Goal: Task Accomplishment & Management: Complete application form

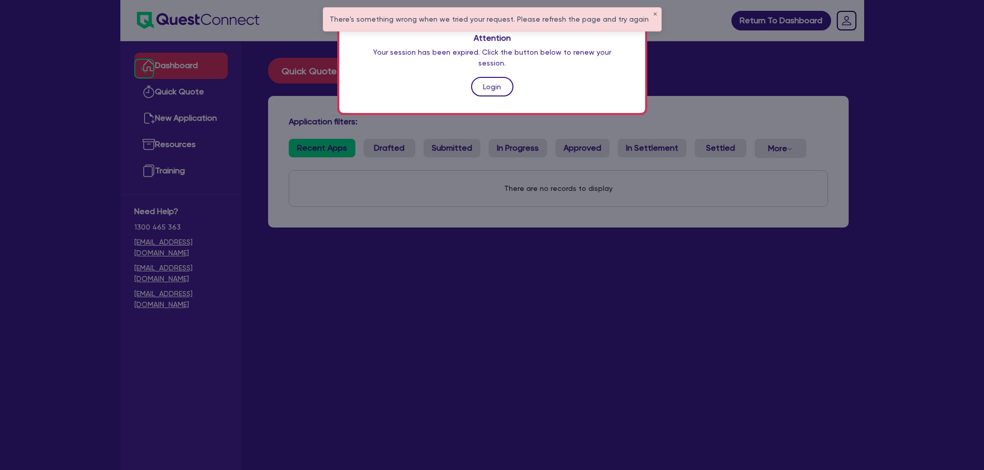
click at [477, 78] on link "Login" at bounding box center [492, 87] width 42 height 20
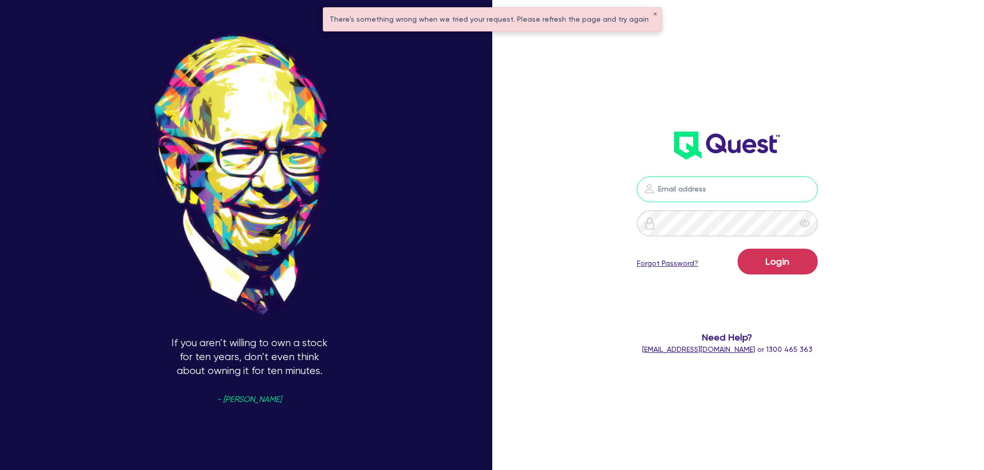
type input "jonah.faigen@quest.finance"
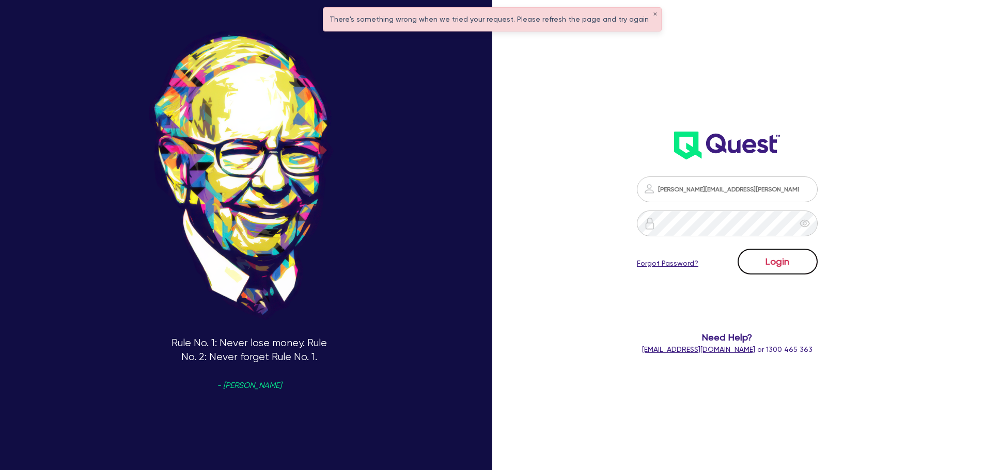
click at [775, 260] on button "Login" at bounding box center [777, 262] width 80 height 26
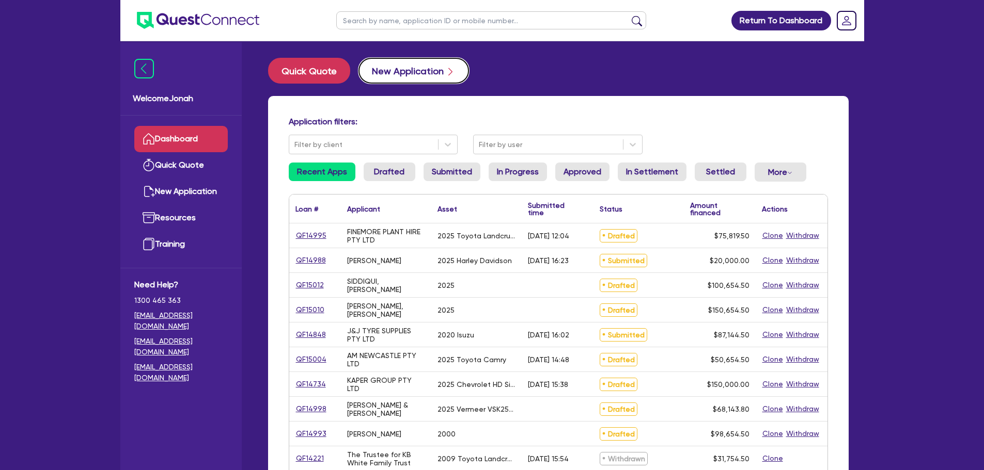
click at [426, 78] on button "New Application" at bounding box center [413, 71] width 110 height 26
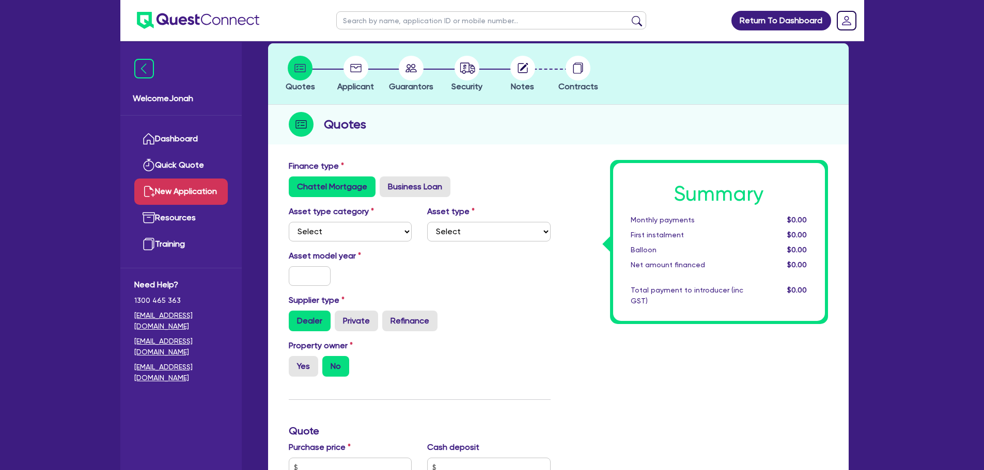
scroll to position [52, 0]
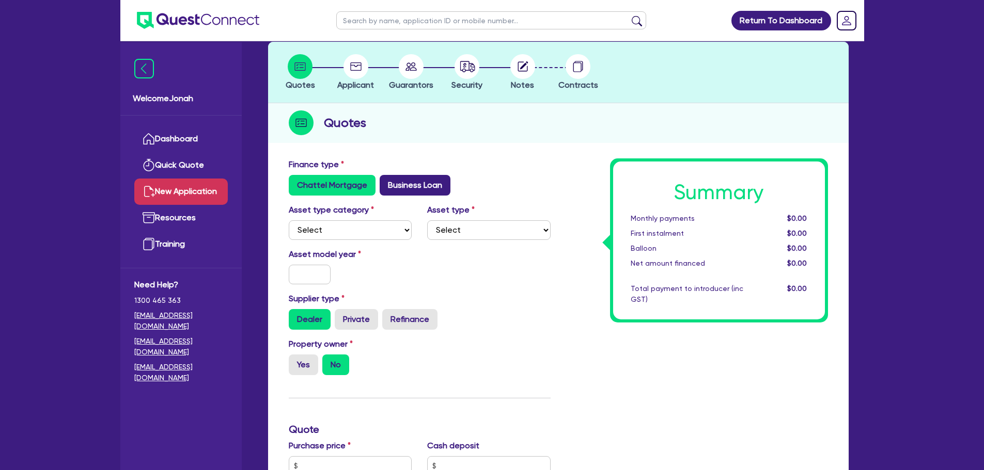
click at [411, 188] on label "Business Loan" at bounding box center [415, 185] width 71 height 21
click at [386, 182] on input "Business Loan" at bounding box center [383, 178] width 7 height 7
radio input "true"
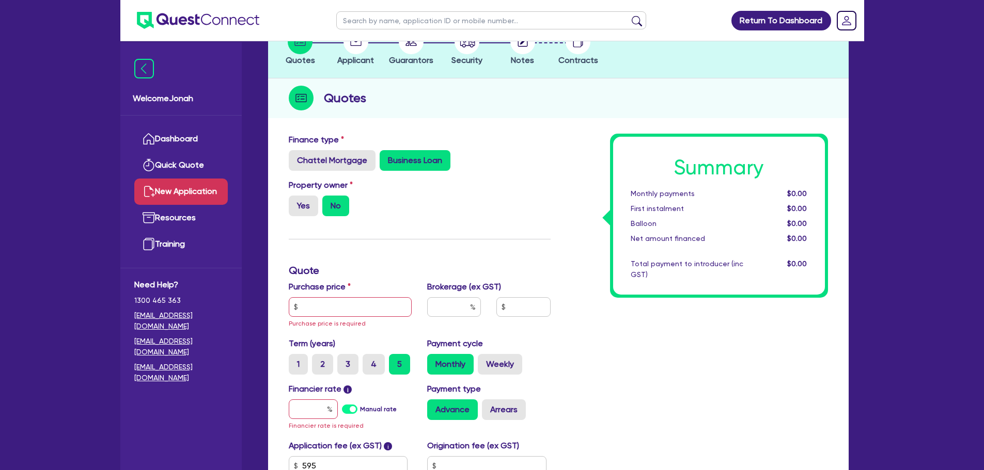
scroll to position [103, 0]
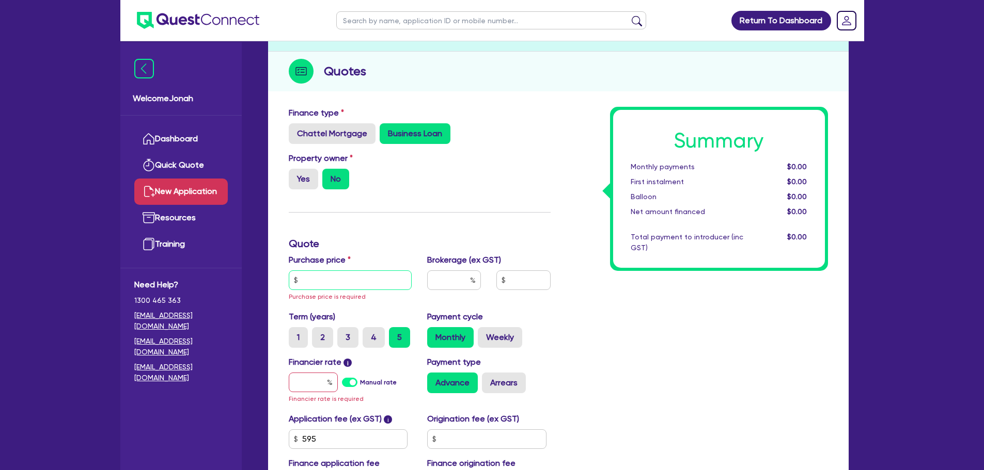
click at [353, 278] on input "text" at bounding box center [350, 281] width 123 height 20
click at [301, 180] on label "Yes" at bounding box center [303, 179] width 29 height 21
click at [295, 176] on input "Yes" at bounding box center [292, 172] width 7 height 7
radio input "true"
click at [370, 278] on input "text" at bounding box center [350, 281] width 123 height 20
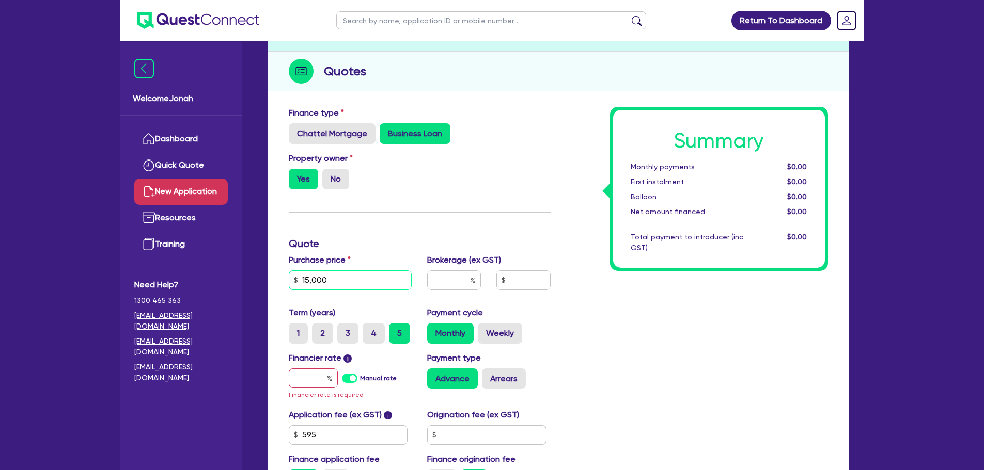
type input "15,000"
drag, startPoint x: 319, startPoint y: 372, endPoint x: 317, endPoint y: 378, distance: 5.9
click at [318, 376] on input "text" at bounding box center [313, 379] width 49 height 20
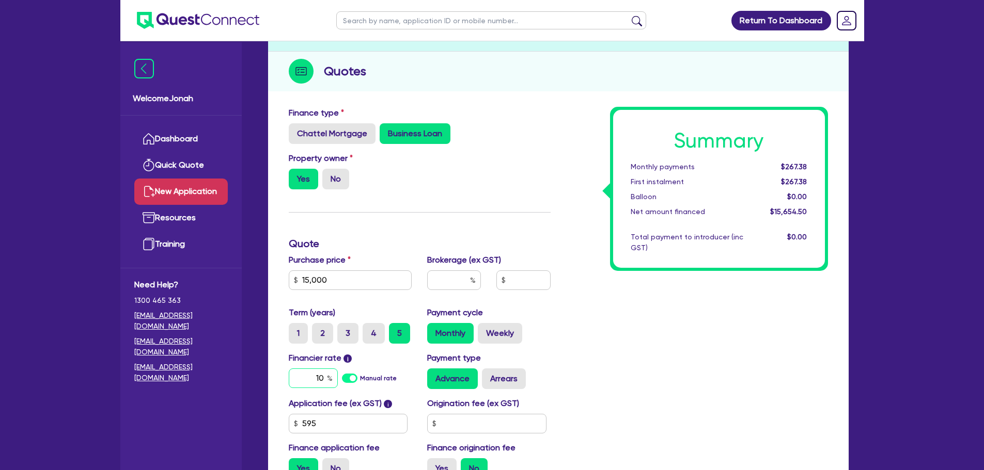
type input "10"
click at [444, 283] on input "text" at bounding box center [454, 281] width 54 height 20
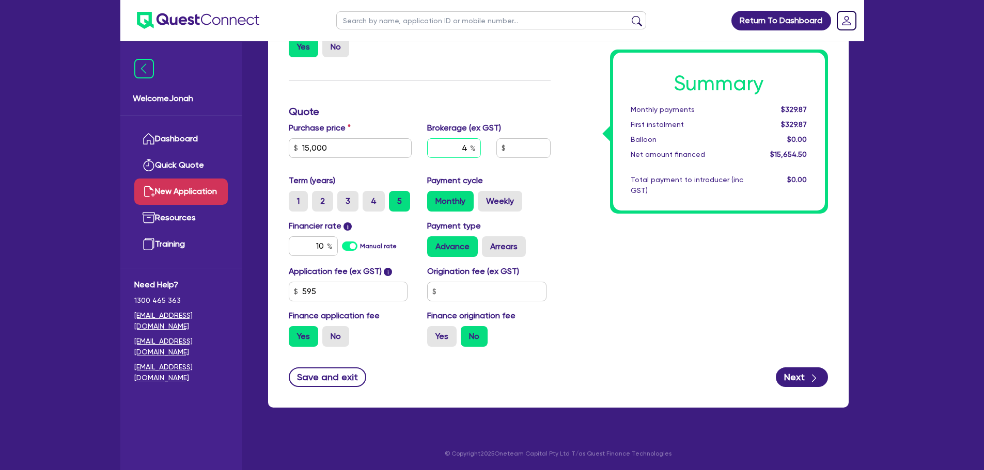
scroll to position [236, 0]
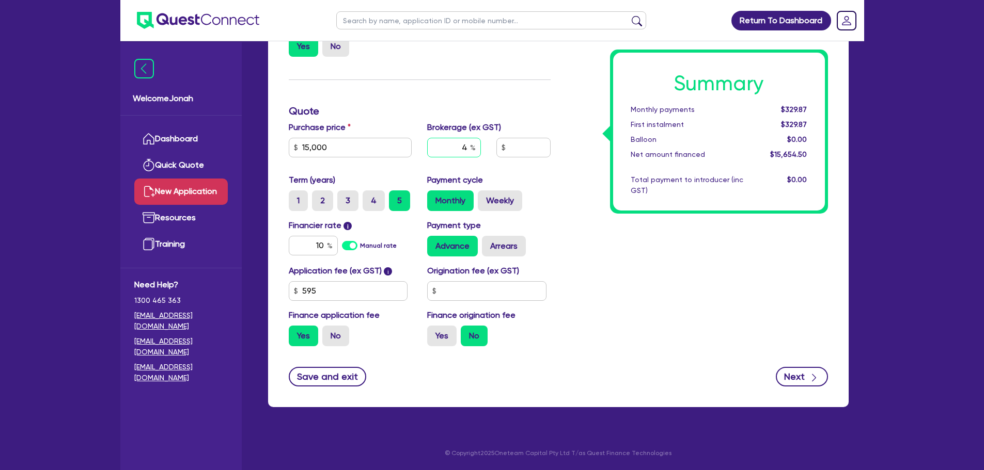
type input "4"
type input "626.18"
click at [806, 377] on button "Next" at bounding box center [802, 377] width 52 height 20
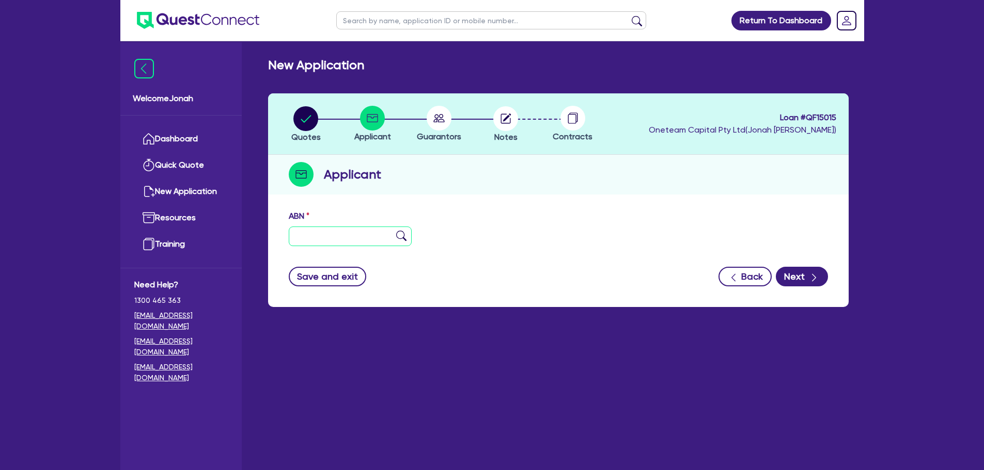
click at [372, 244] on input "text" at bounding box center [350, 237] width 123 height 20
paste input "30 637 623 897"
type input "30 637 623 897"
click at [399, 235] on img at bounding box center [401, 236] width 10 height 10
type input "TOPSCREEN CONSTRUCTIONS PTY. LTD."
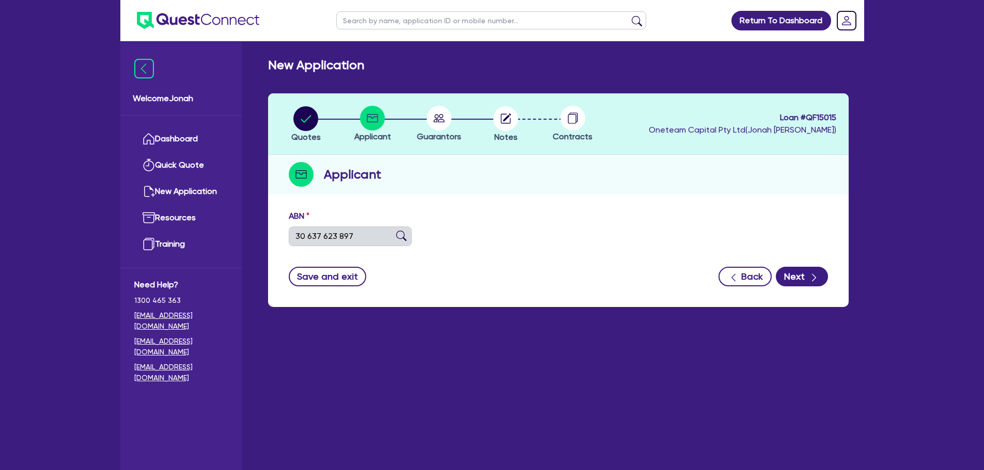
select select "COMPANY"
type input "22/11/2019"
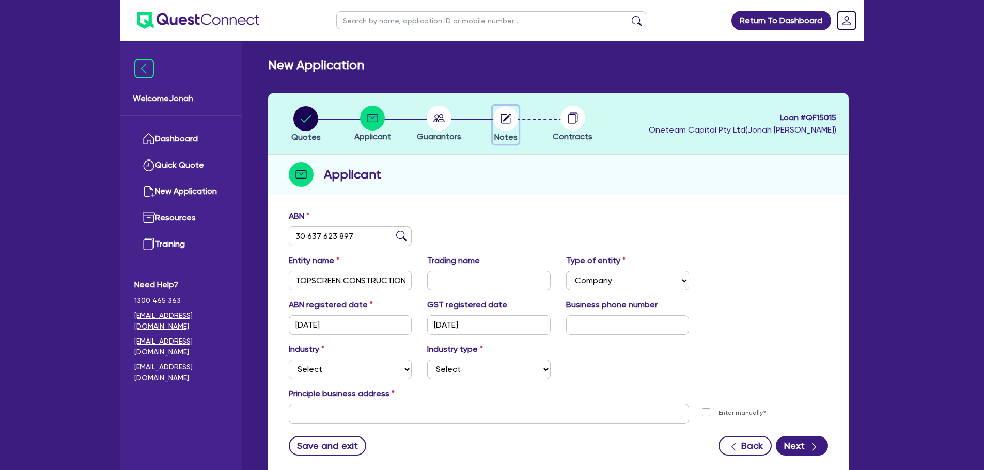
click at [511, 121] on circle "button" at bounding box center [505, 118] width 25 height 25
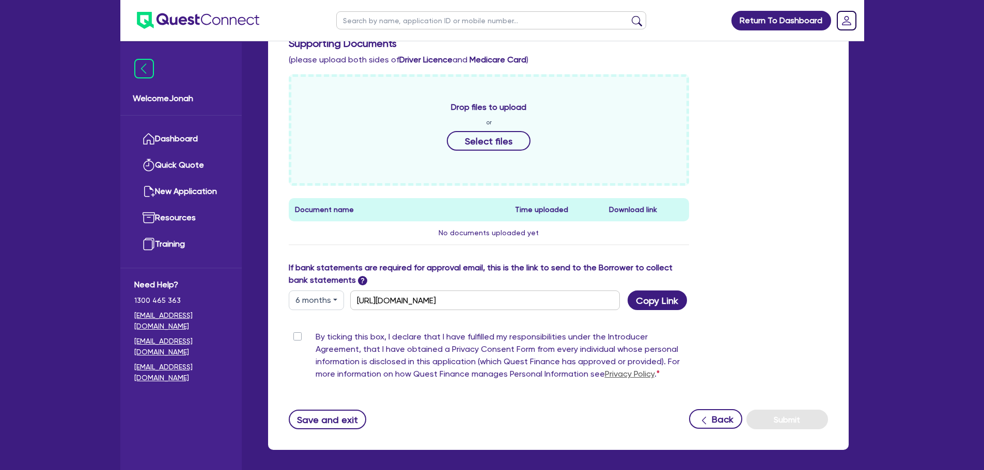
scroll to position [413, 0]
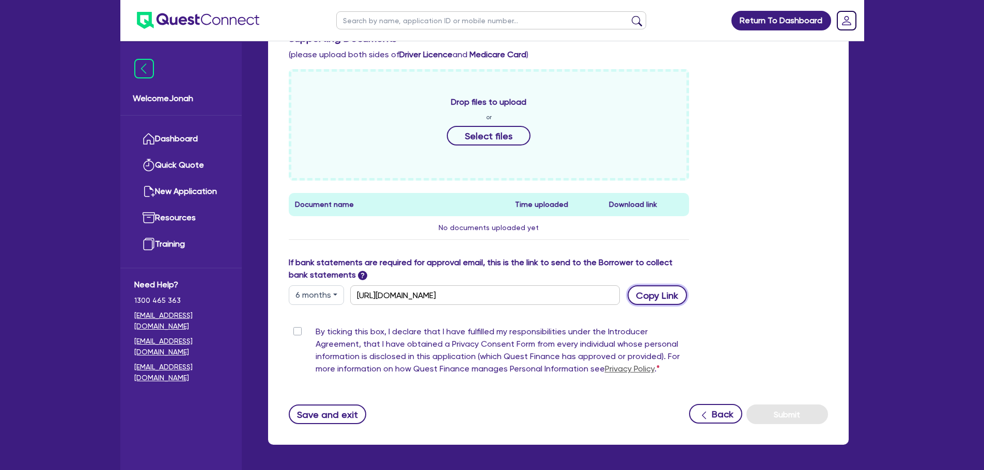
click at [671, 302] on button "Copy Link" at bounding box center [656, 296] width 59 height 20
click at [462, 318] on div "Funding Options Who will be funding this deal? Select I want Quest to fund 100%…" at bounding box center [558, 111] width 539 height 628
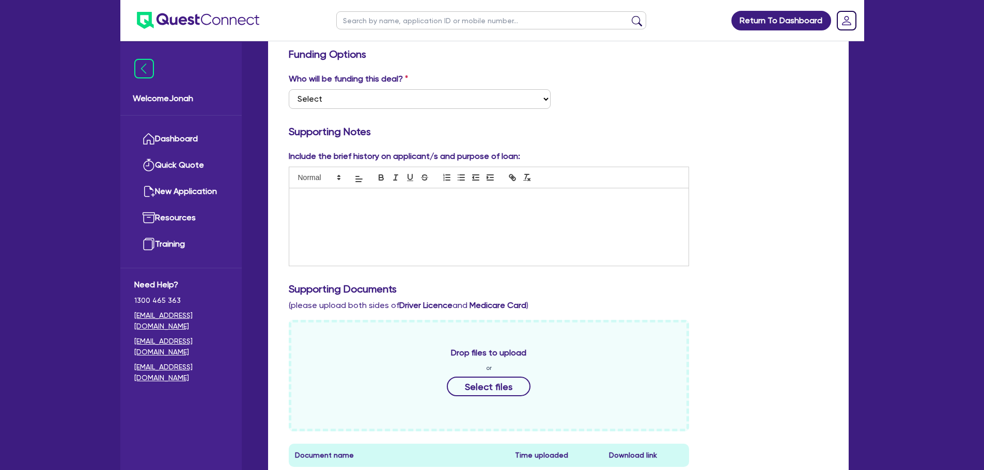
scroll to position [52, 0]
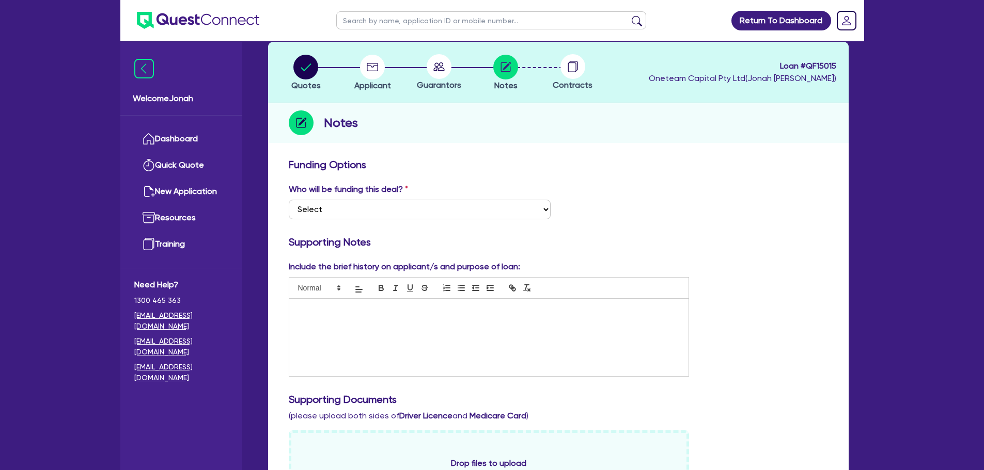
click at [365, 319] on div at bounding box center [489, 337] width 400 height 77
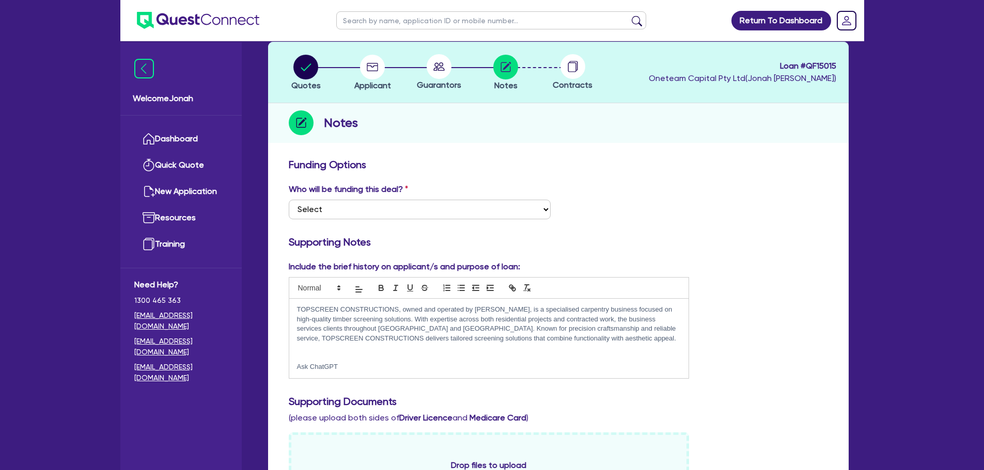
click at [322, 366] on p "Ask ChatGPT" at bounding box center [489, 366] width 384 height 9
drag, startPoint x: 398, startPoint y: 307, endPoint x: 302, endPoint y: 310, distance: 95.6
click at [302, 310] on p "TOPSCREEN CONSTRUCTIONS, owned and operated by [PERSON_NAME], is a specialised …" at bounding box center [489, 324] width 384 height 38
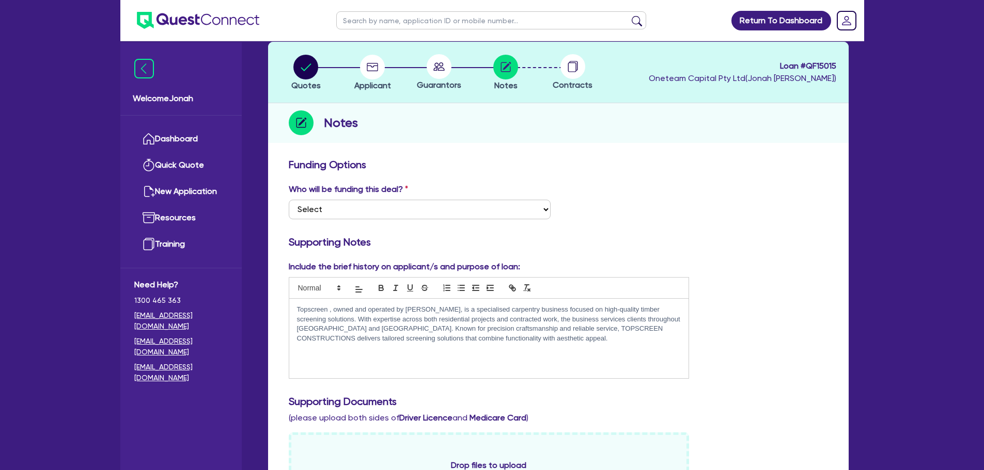
drag, startPoint x: 306, startPoint y: 311, endPoint x: 587, endPoint y: 191, distance: 305.6
click at [587, 191] on div "Who will be funding this deal? Select I want Quest to fund 100% I will fund 100…" at bounding box center [558, 205] width 555 height 44
click at [328, 309] on p "Topscreen , owned and operated by [PERSON_NAME], is a specialised carpentry bus…" at bounding box center [489, 324] width 384 height 38
click at [402, 336] on p "Topscreen Constructions, owned and operated by Frank, is a specialised carpentr…" at bounding box center [489, 324] width 384 height 38
drag, startPoint x: 642, startPoint y: 330, endPoint x: 543, endPoint y: 331, distance: 99.1
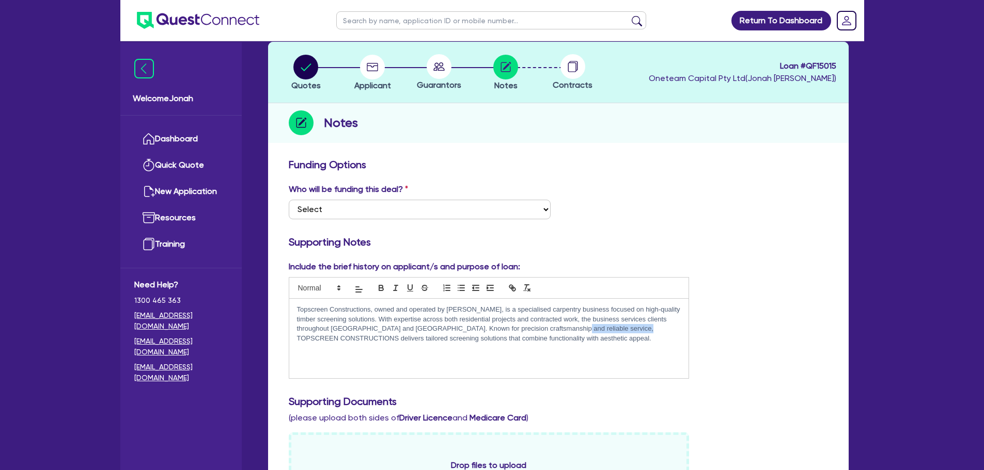
click at [543, 331] on p "Topscreen Constructions, owned and operated by Frank, is a specialised carpentr…" at bounding box center [489, 324] width 384 height 38
click at [516, 340] on p "Topscreen Constructions, owned and operated by Frank, is a specialised carpentr…" at bounding box center [489, 324] width 384 height 38
click at [296, 312] on div "Topscreen Constructions, owned and operated by Frank, is a specialised carpentr…" at bounding box center [489, 338] width 400 height 79
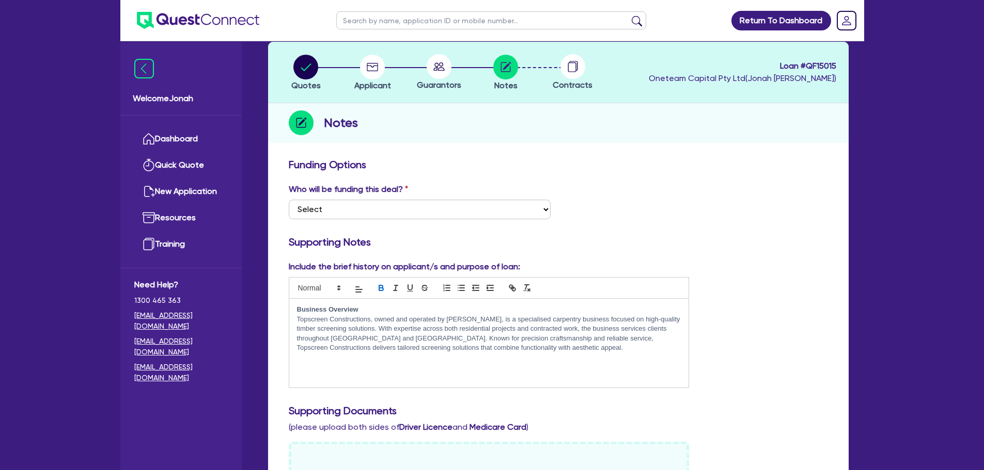
click at [547, 348] on p "Topscreen Constructions, owned and operated by Frank, is a specialised carpentr…" at bounding box center [489, 334] width 384 height 38
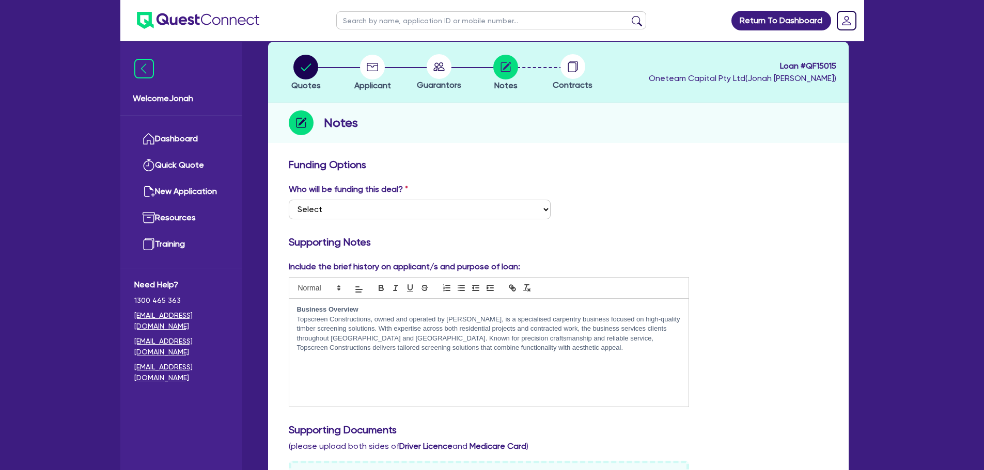
click at [448, 368] on p at bounding box center [489, 366] width 384 height 9
click at [337, 373] on p at bounding box center [489, 376] width 384 height 9
click at [326, 365] on p at bounding box center [489, 366] width 384 height 9
click at [468, 369] on p "﻿" at bounding box center [489, 366] width 384 height 9
click at [337, 309] on strong "Business Overview" at bounding box center [327, 310] width 61 height 8
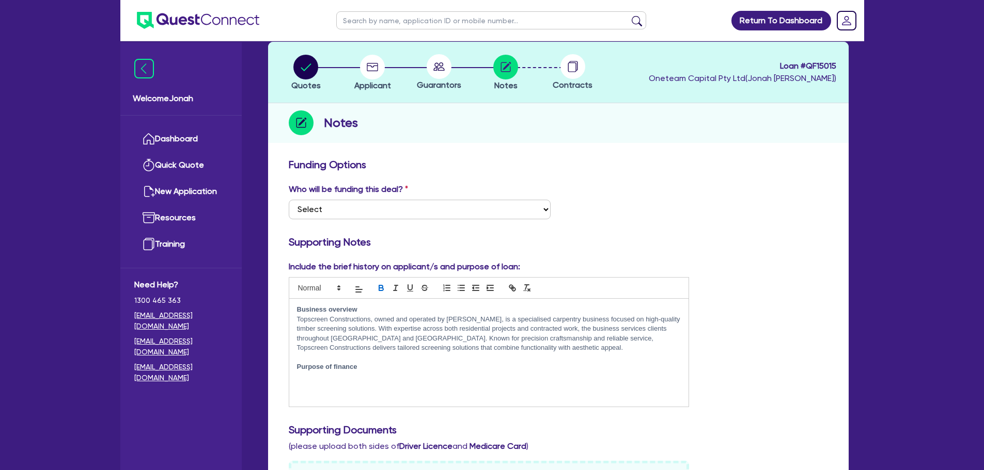
click at [377, 366] on p "Purpose of finance" at bounding box center [489, 366] width 384 height 9
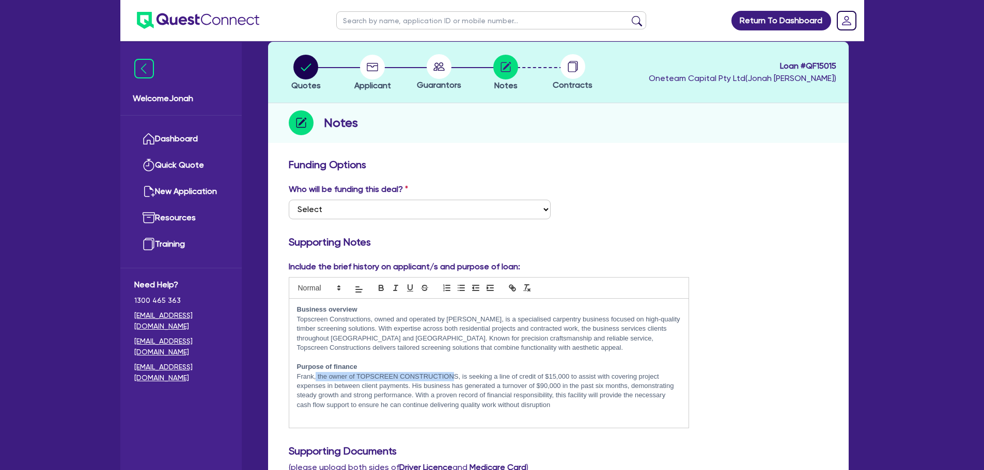
drag, startPoint x: 456, startPoint y: 373, endPoint x: 317, endPoint y: 378, distance: 139.5
click at [317, 378] on p "﻿Frank, the owner of TOPSCREEN CONSTRUCTIONS, is seeking a line of credit of $1…" at bounding box center [489, 391] width 384 height 38
click at [429, 407] on p "﻿Frank is seeking a line of credit of $15,000 to assist with covering project e…" at bounding box center [489, 391] width 384 height 38
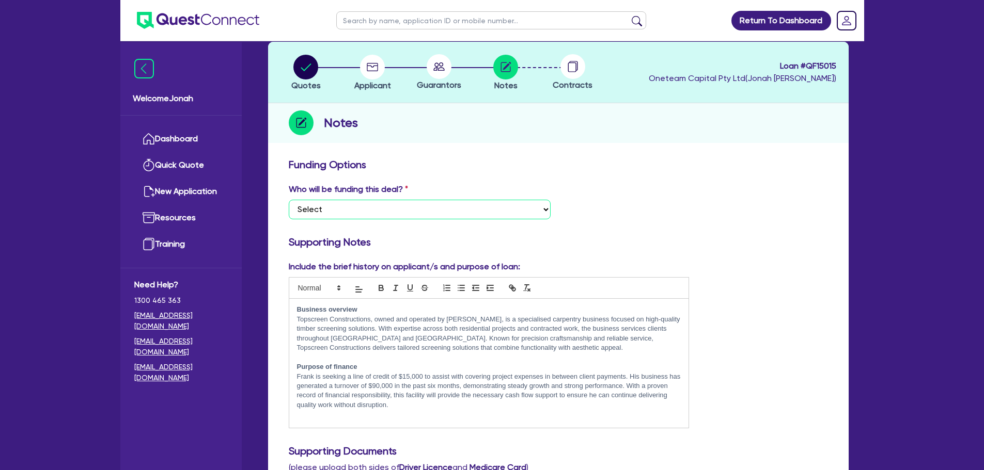
click at [502, 209] on select "Select I want Quest to fund 100% I will fund 100% I will co-fund with Quest Oth…" at bounding box center [420, 210] width 262 height 20
select select "Other"
click at [289, 200] on select "Select I want Quest to fund 100% I will fund 100% I will co-fund with Quest Oth…" at bounding box center [420, 210] width 262 height 20
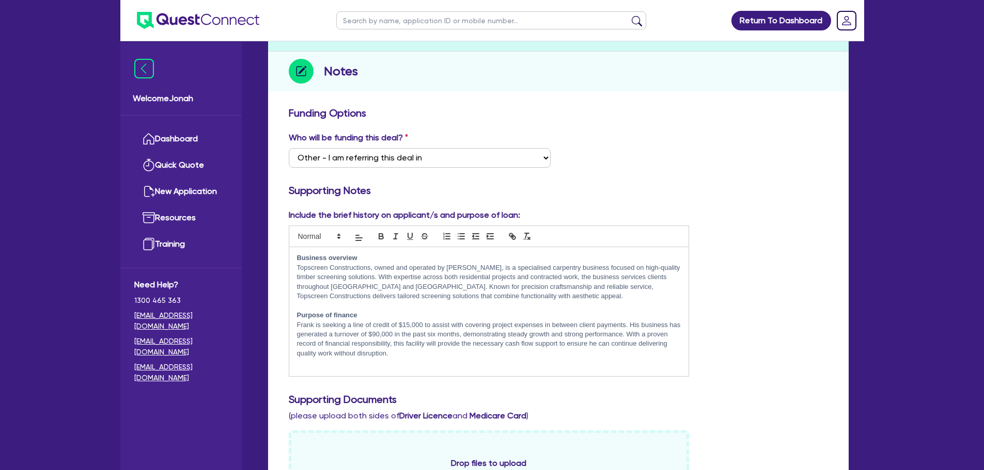
click at [601, 148] on div "Who will be funding this deal? Select I want Quest to fund 100% I will fund 100…" at bounding box center [558, 154] width 555 height 44
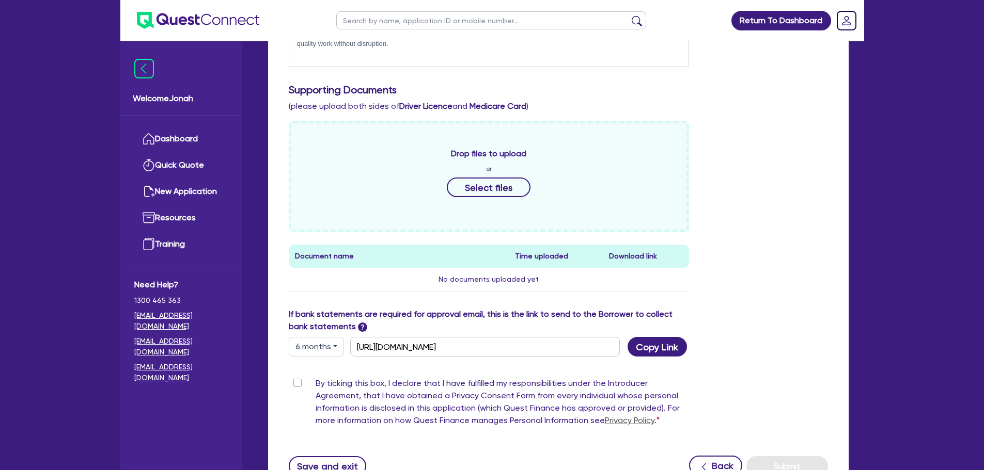
scroll to position [502, 0]
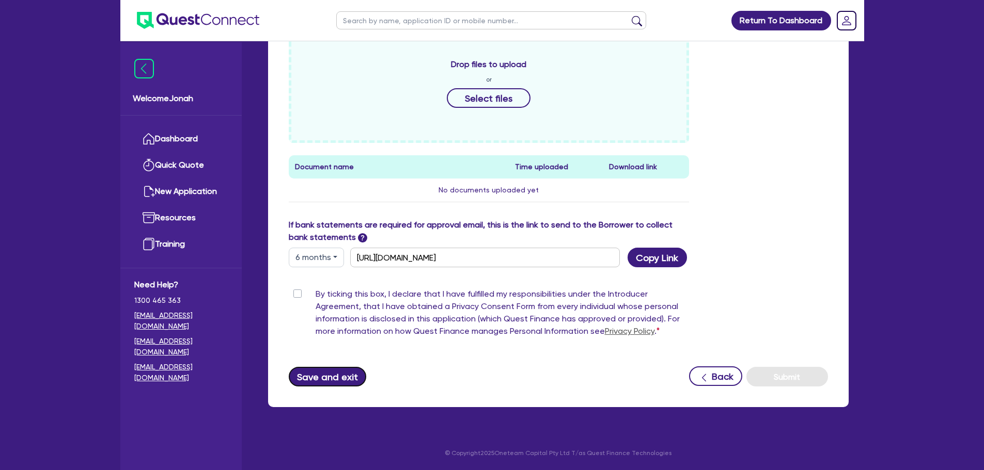
click at [346, 378] on button "Save and exit" at bounding box center [328, 377] width 78 height 20
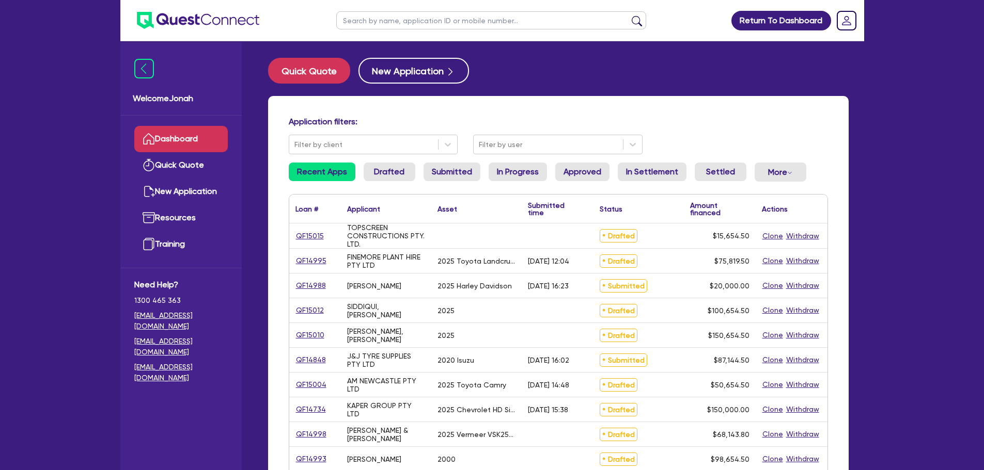
click at [320, 236] on link "QF15015" at bounding box center [309, 236] width 29 height 12
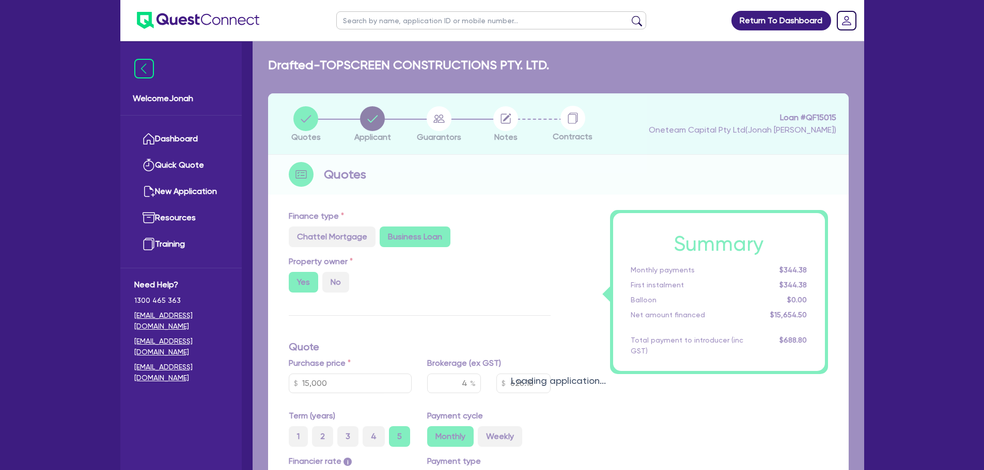
type input "15,000"
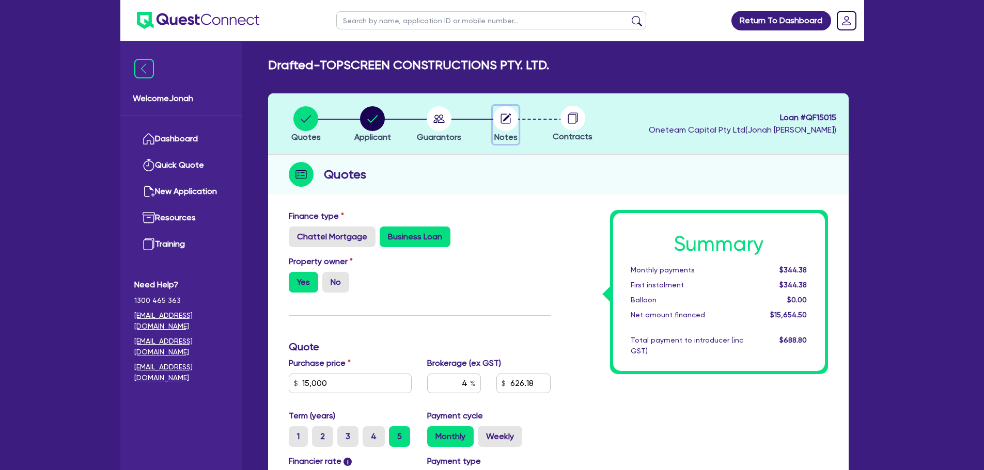
click at [508, 122] on circle "button" at bounding box center [505, 118] width 25 height 25
select select "Other"
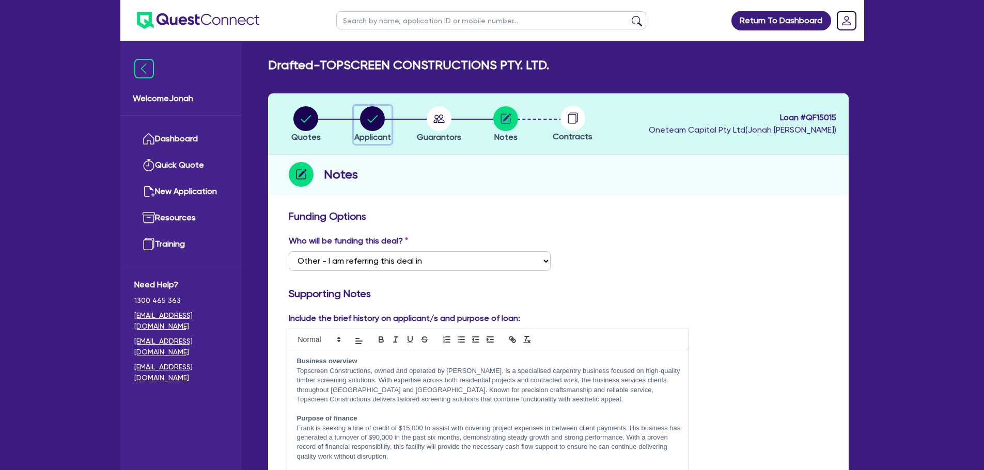
click at [372, 127] on circle "button" at bounding box center [372, 118] width 25 height 25
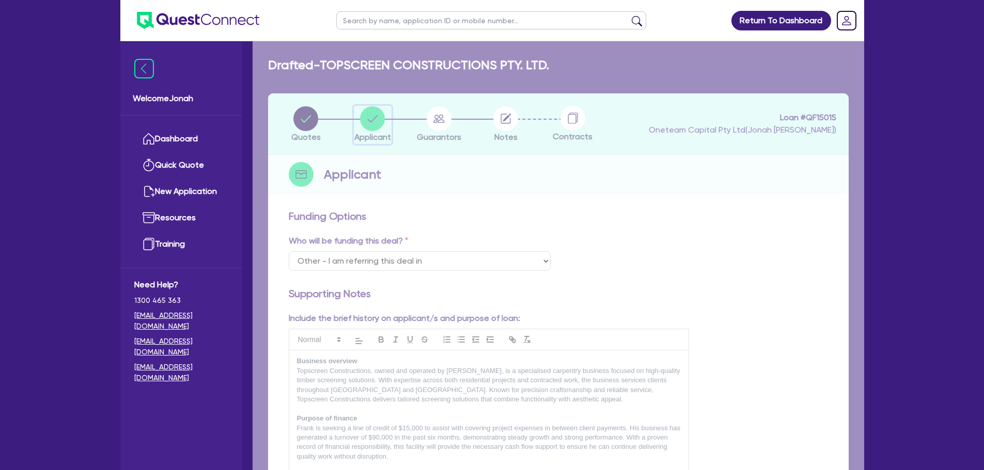
select select "COMPANY"
select select "BUILDING_CONSTRUCTION"
select select "TRADES_SERVICES_BUSINESSES_GOVERNMENT"
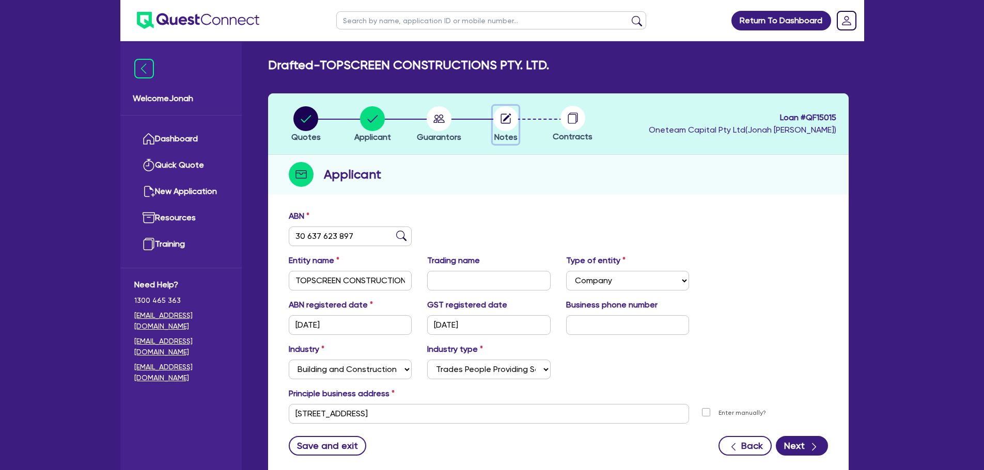
click at [503, 129] on circle "button" at bounding box center [505, 118] width 25 height 25
select select "Other"
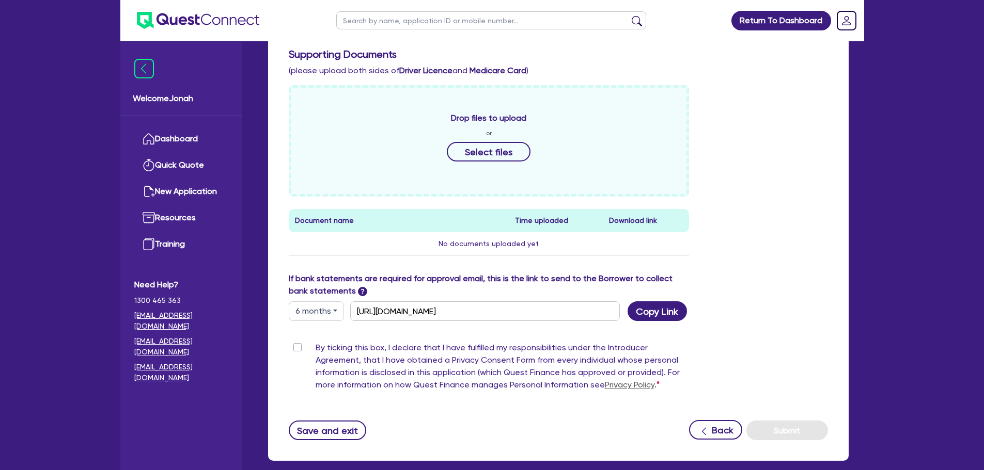
scroll to position [491, 0]
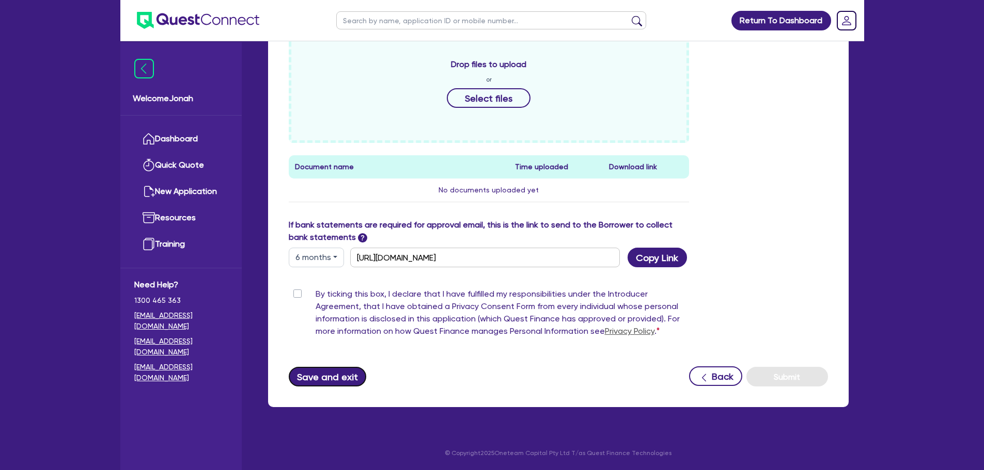
click at [352, 376] on button "Save and exit" at bounding box center [328, 377] width 78 height 20
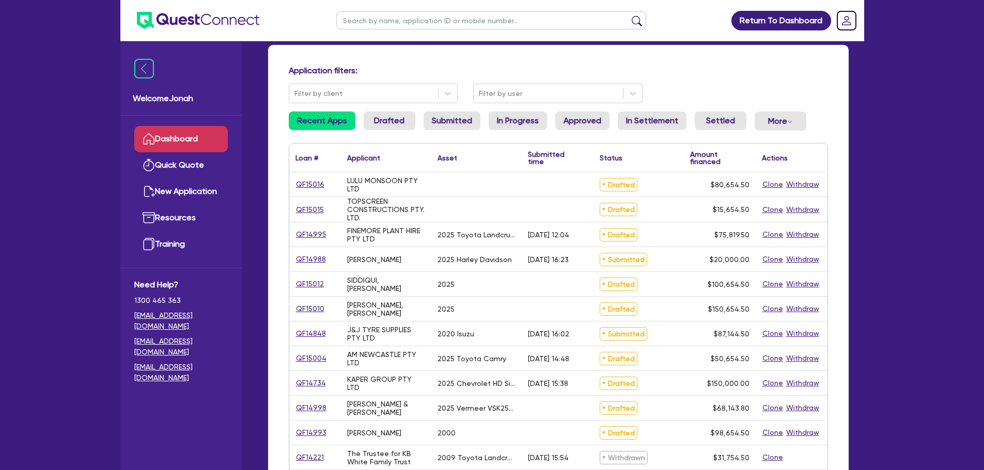
scroll to position [52, 0]
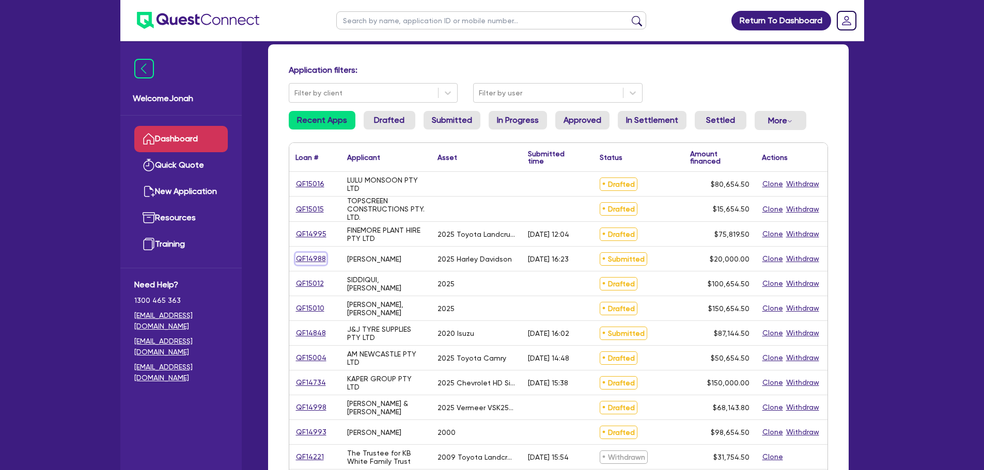
click at [313, 262] on link "QF14988" at bounding box center [310, 259] width 31 height 12
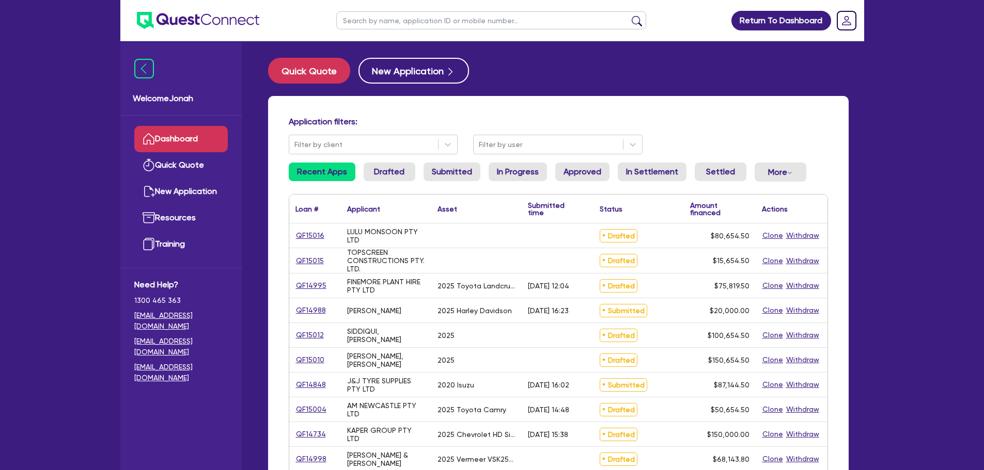
select select "CARS_AND_LIGHT_TRUCKS"
select select "PASSENGER_VEHICLES"
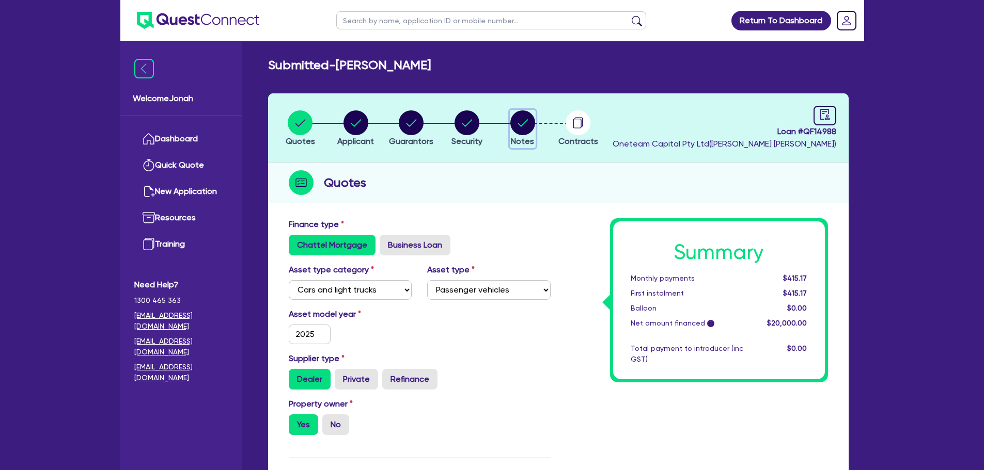
click at [523, 125] on icon "button" at bounding box center [522, 122] width 10 height 7
select select "Other"
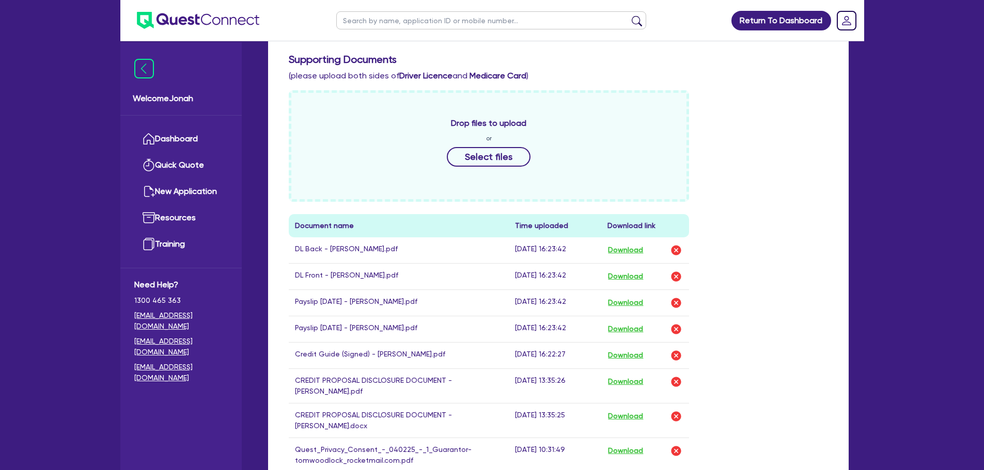
scroll to position [413, 0]
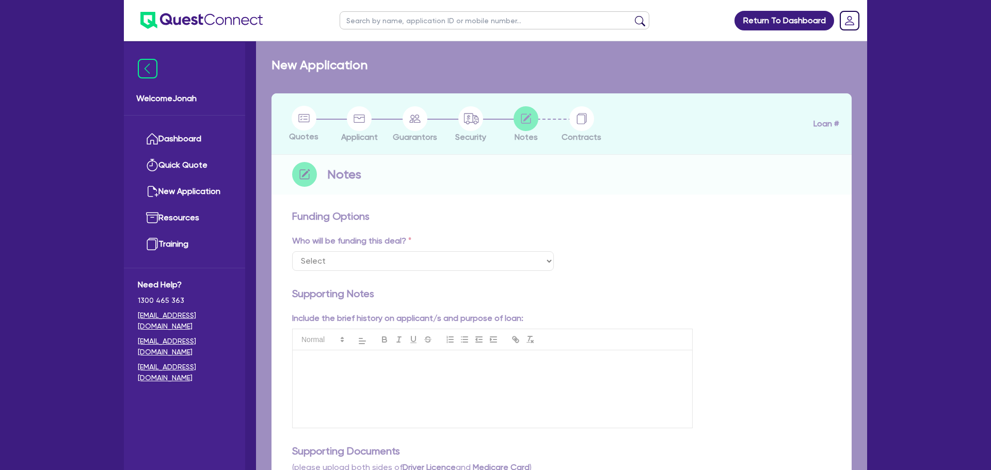
select select "Other"
checkbox input "true"
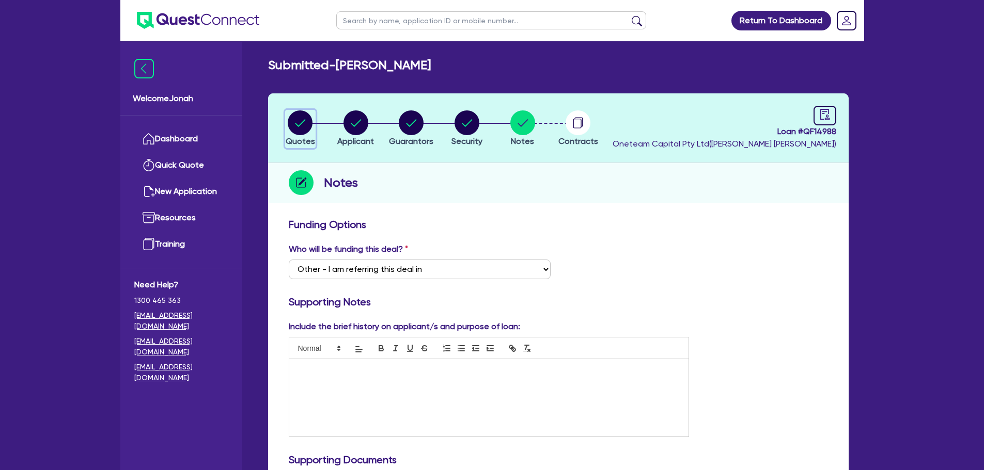
click at [304, 134] on circle "button" at bounding box center [300, 122] width 25 height 25
select select "CARS_AND_LIGHT_TRUCKS"
select select "PASSENGER_VEHICLES"
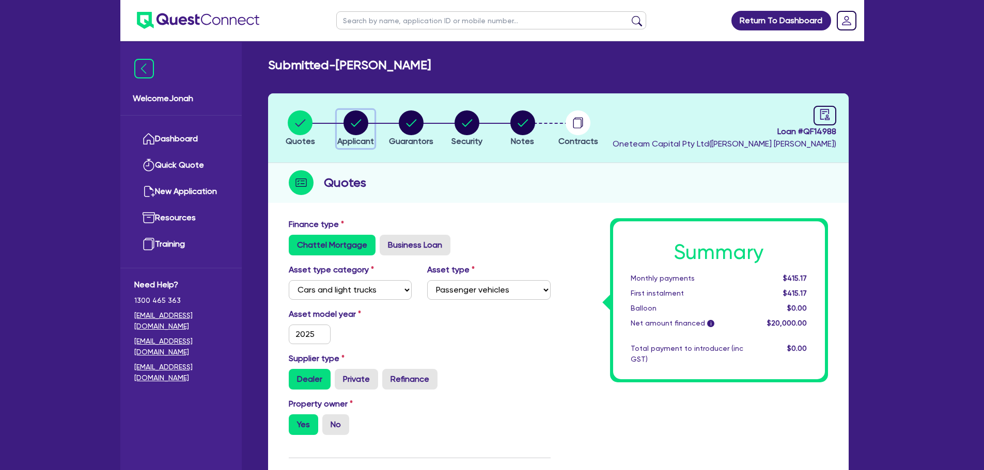
click at [360, 128] on circle "button" at bounding box center [355, 122] width 25 height 25
select select "SOLE_TRADER"
select select "HEALTH_BEAUTY"
select select "HAIR_BEAUTY_SALONS"
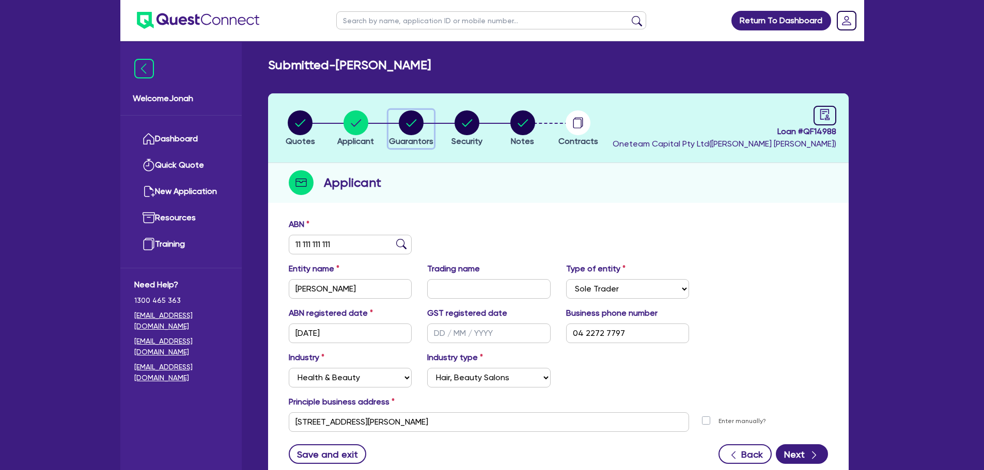
click at [412, 126] on circle "button" at bounding box center [411, 122] width 25 height 25
select select "MR"
select select "SA"
select select "SINGLE"
select select "PROPERTY"
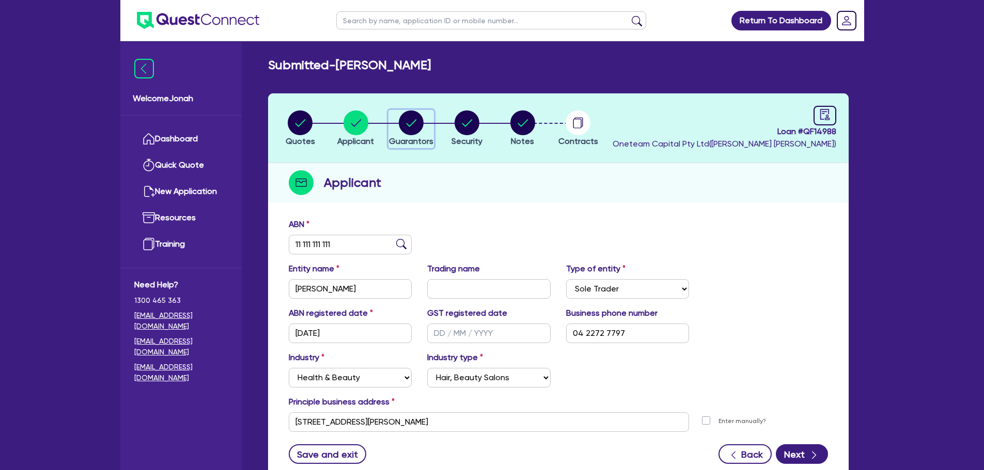
select select "HOUSEHOLD_PERSONAL"
select select "VEHICLE"
select select "CASH"
select select "MORTGAGE"
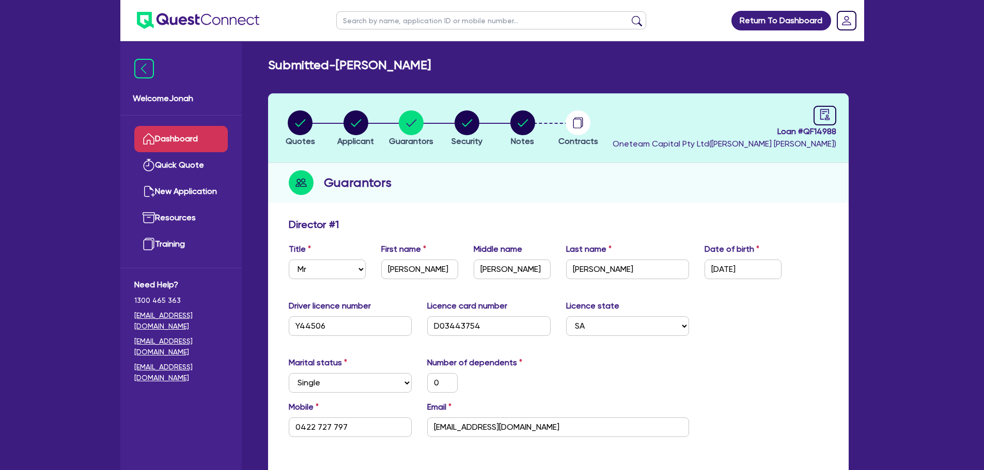
click at [175, 135] on link "Dashboard" at bounding box center [180, 139] width 93 height 26
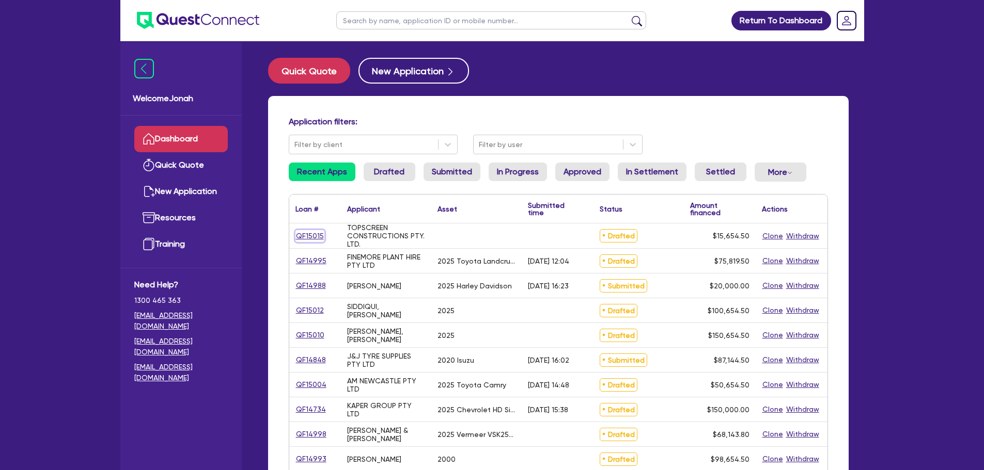
click at [321, 238] on link "QF15015" at bounding box center [309, 236] width 29 height 12
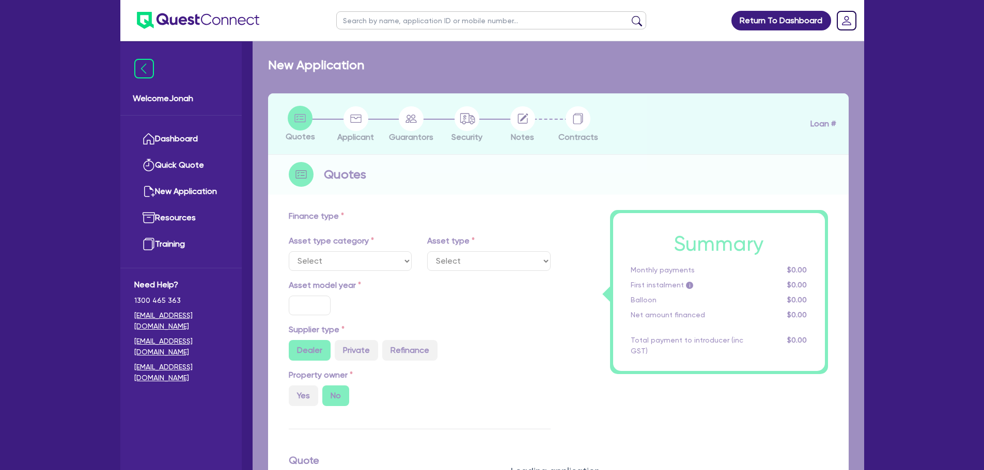
radio input "true"
type input "15,000"
type input "4"
type input "626.18"
type input "10"
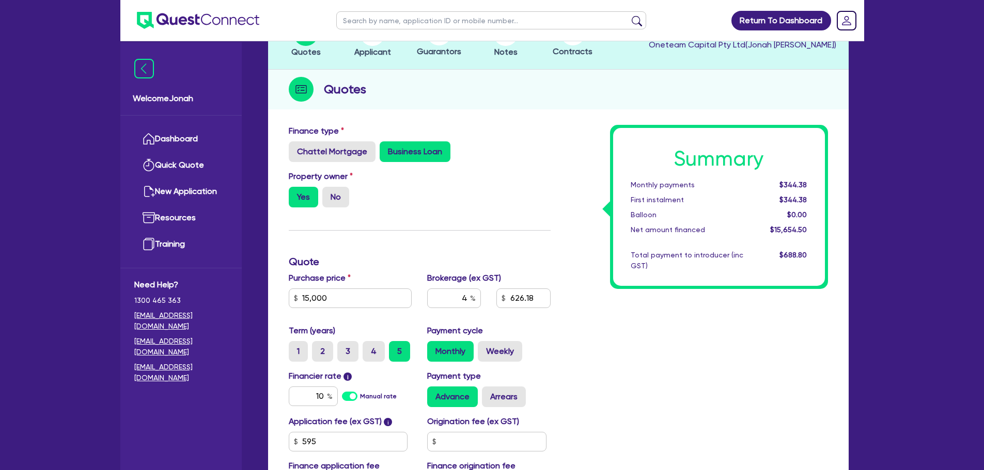
scroll to position [103, 0]
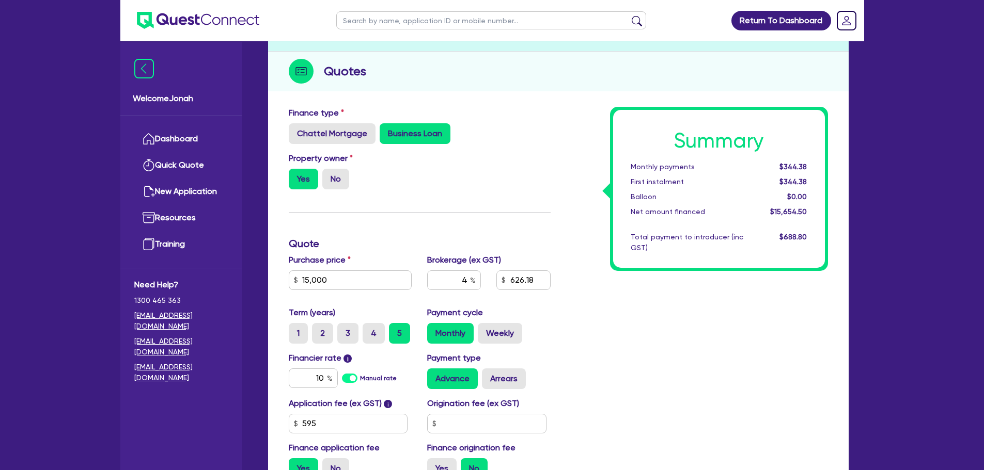
click at [495, 201] on div "Finance type Chattel Mortgage Business Loan Asset type category Select Cars and…" at bounding box center [419, 297] width 277 height 381
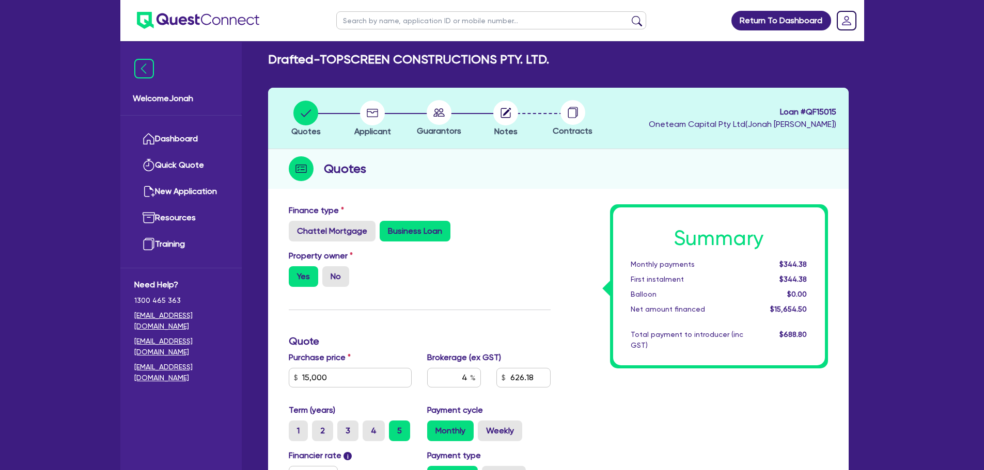
scroll to position [0, 0]
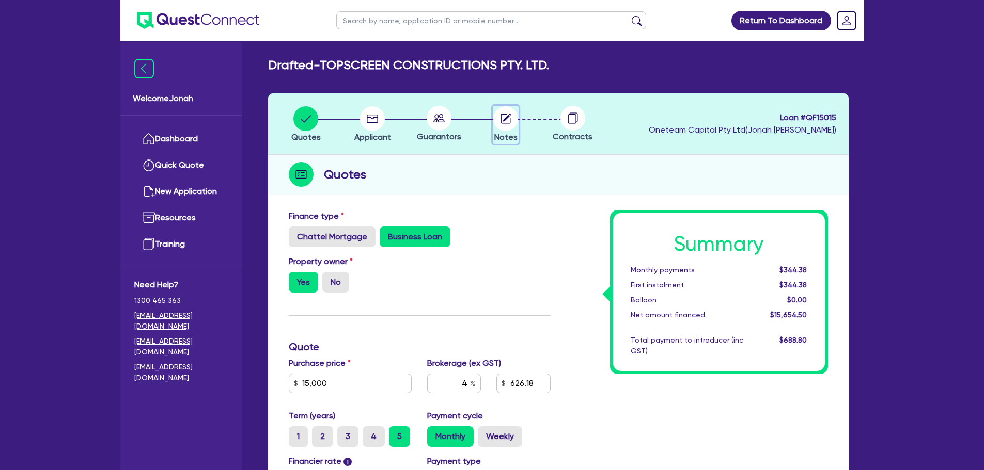
click at [500, 116] on circle "button" at bounding box center [505, 118] width 25 height 25
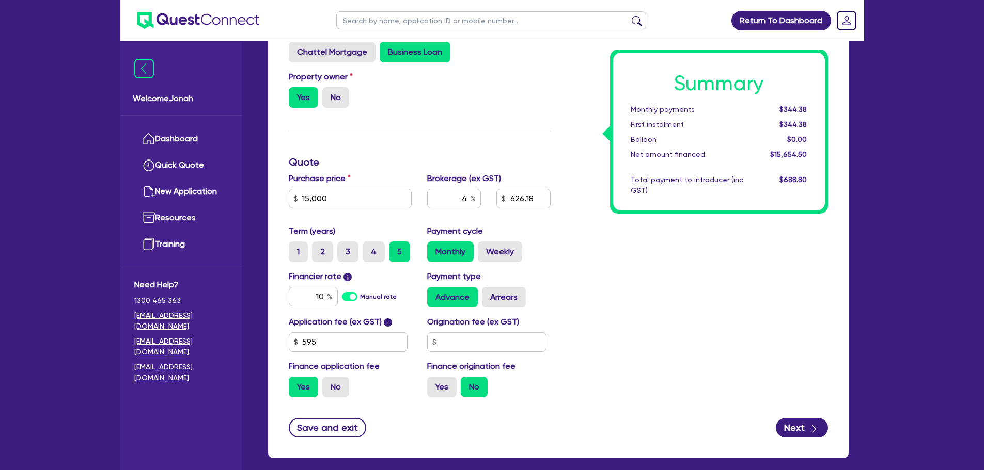
scroll to position [236, 0]
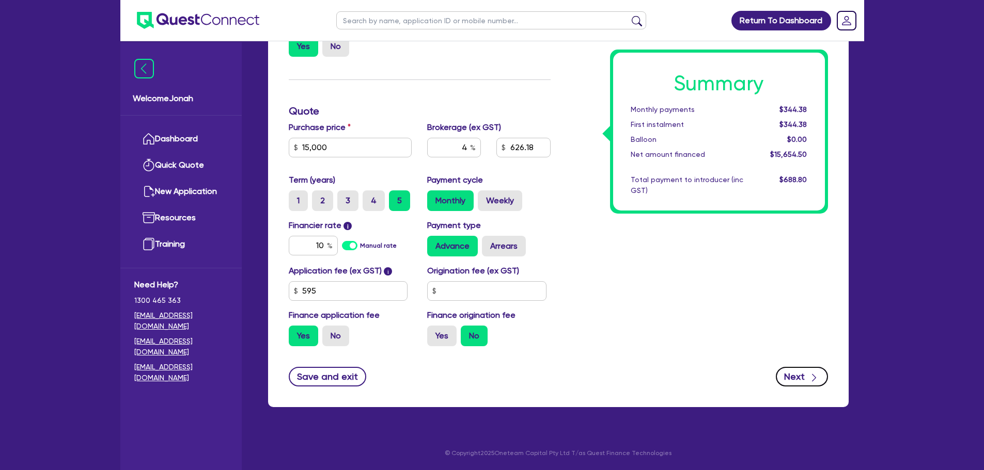
click at [801, 383] on button "Next" at bounding box center [802, 377] width 52 height 20
type input "15,000"
select select "COMPANY"
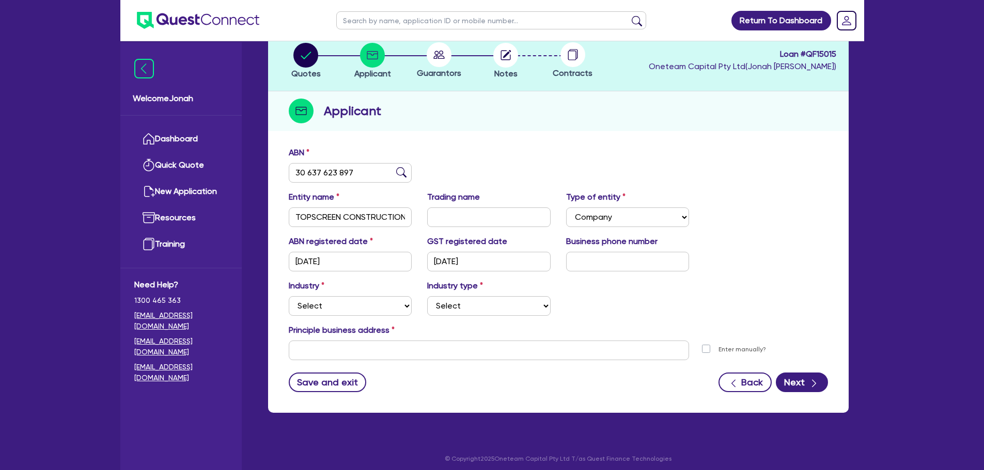
scroll to position [69, 0]
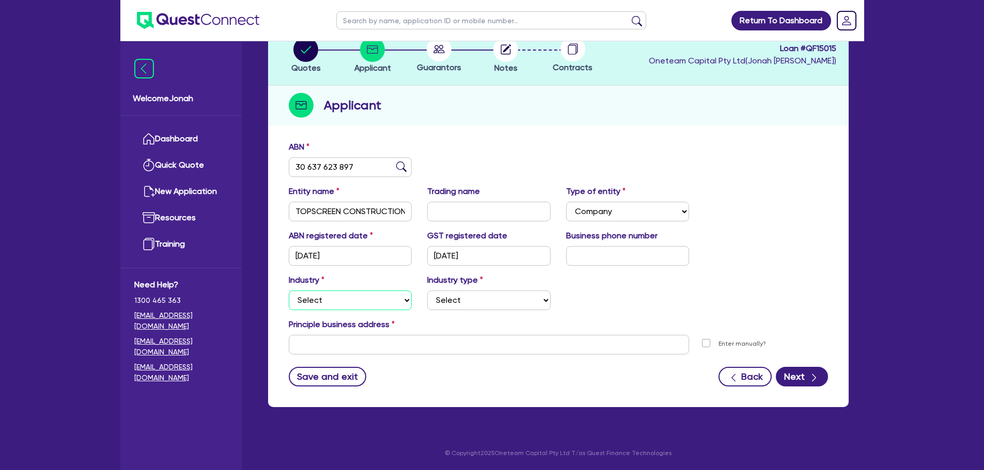
click at [408, 298] on select "Select Accomodation & Food Services Administrative & Support Services Agricultu…" at bounding box center [350, 301] width 123 height 20
select select "BUILDING_CONSTRUCTION"
click at [289, 291] on select "Select Accomodation & Food Services Administrative & Support Services Agricultu…" at bounding box center [350, 301] width 123 height 20
click at [456, 292] on select "Select Trades People Providing Services Direct to Consumers Trades People Provi…" at bounding box center [488, 301] width 123 height 20
select select "TRADES_SERVICES_BUSINESSES_GOVERNMENT"
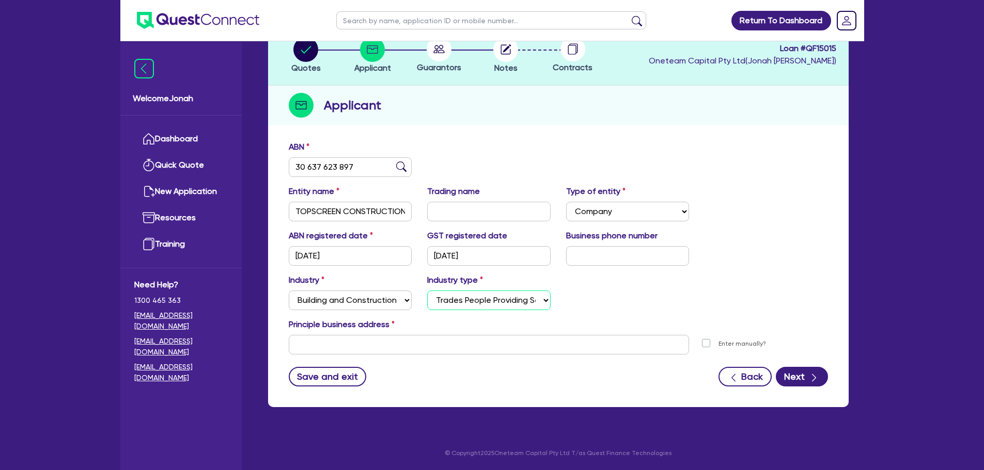
click at [427, 291] on select "Select Trades People Providing Services Direct to Consumers Trades People Provi…" at bounding box center [488, 301] width 123 height 20
click at [794, 382] on button "Next" at bounding box center [802, 377] width 52 height 20
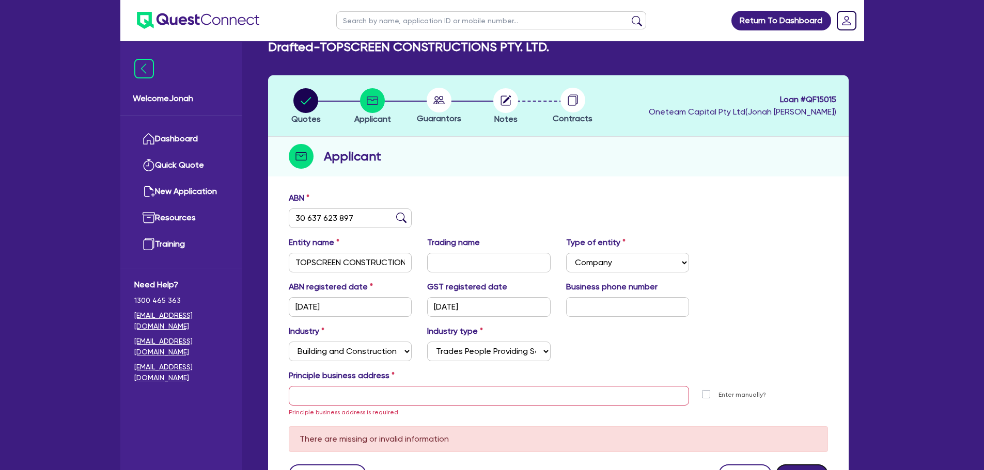
scroll to position [18, 0]
click at [434, 108] on circle at bounding box center [439, 100] width 25 height 25
click at [441, 105] on circle at bounding box center [439, 100] width 25 height 25
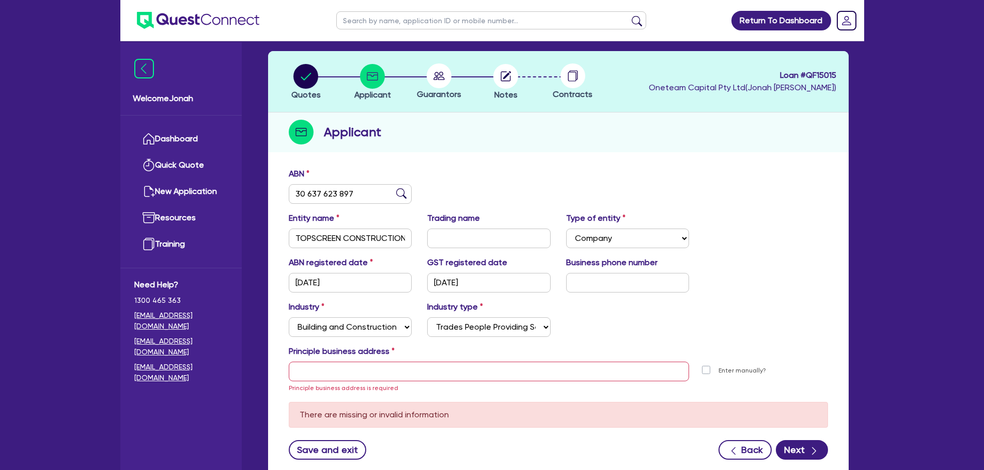
scroll to position [69, 0]
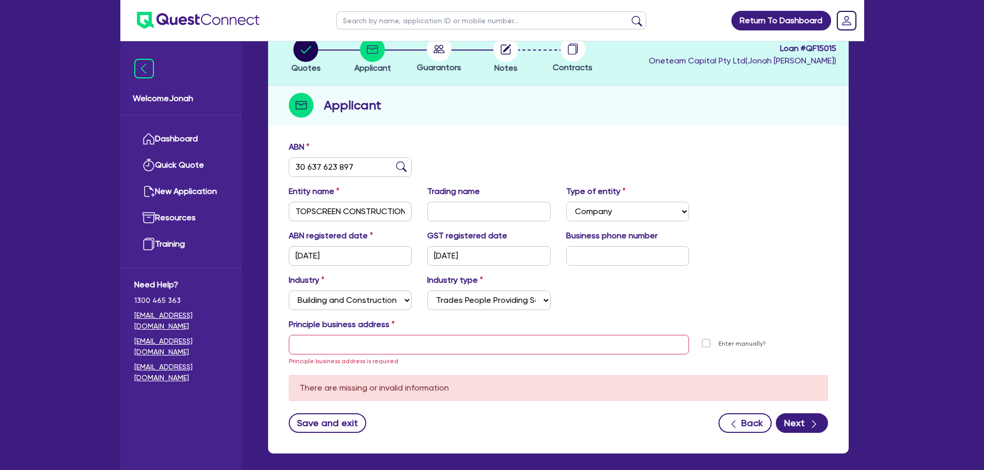
click at [564, 410] on form "ABN 30 637 623 897 Entity name TOPSCREEN CONSTRUCTIONS PTY. LTD. Trading name T…" at bounding box center [558, 287] width 539 height 292
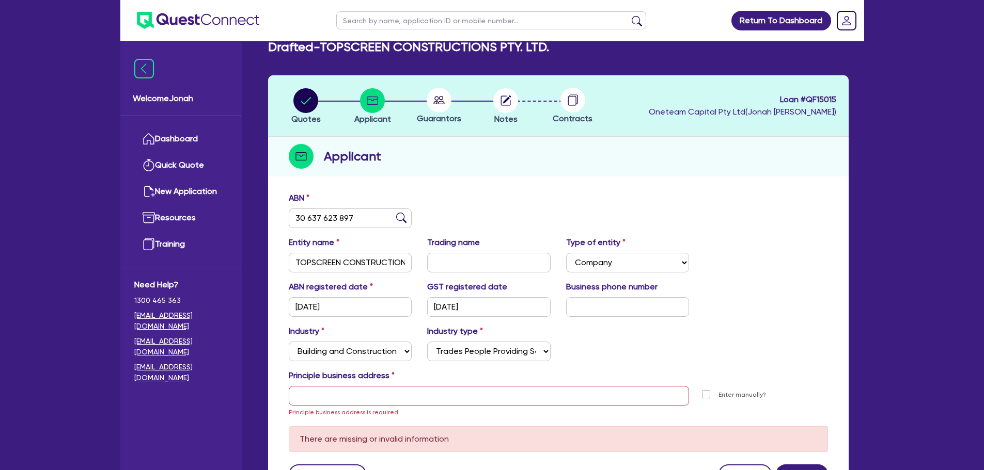
scroll to position [18, 0]
click at [445, 393] on input "text" at bounding box center [489, 397] width 401 height 20
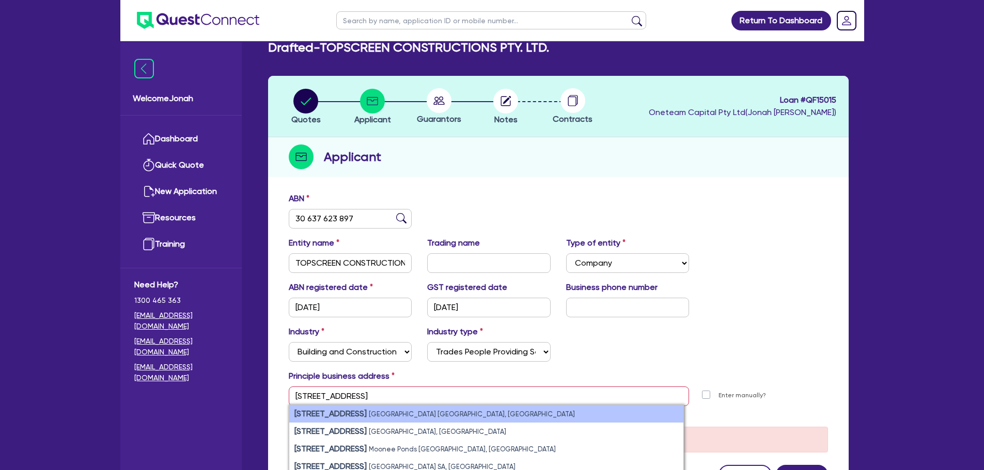
click at [437, 408] on li "11 York Street Sydney NSW, Australia" at bounding box center [486, 414] width 394 height 18
type input "11 York St Sydney NSW 2000"
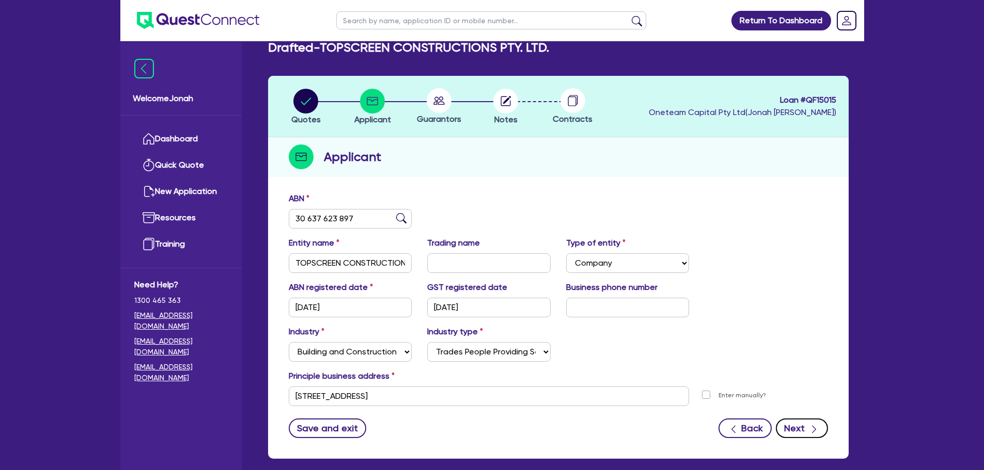
click at [792, 428] on button "Next" at bounding box center [802, 429] width 52 height 20
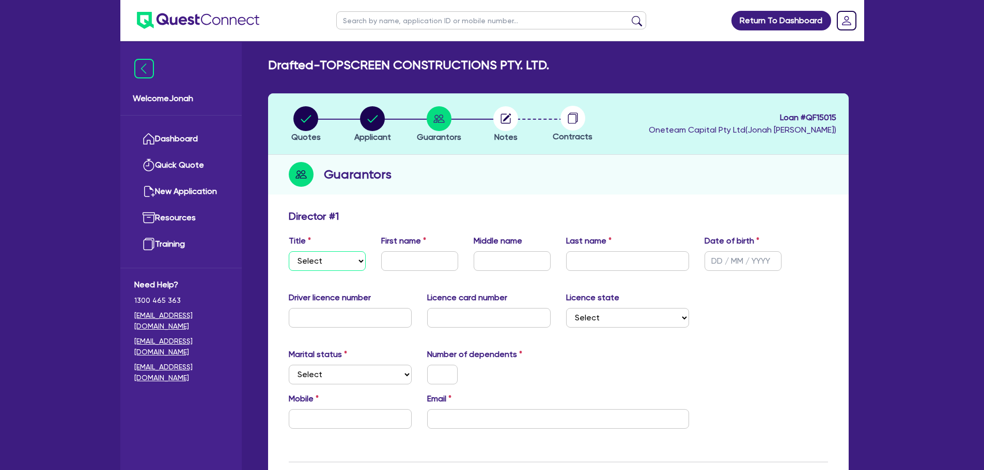
click at [344, 259] on select "Select Mr Mrs Ms Miss Dr" at bounding box center [327, 261] width 77 height 20
select select "MR"
click at [289, 251] on select "Select Mr Mrs Ms Miss Dr" at bounding box center [327, 261] width 77 height 20
click at [404, 264] on input "text" at bounding box center [419, 261] width 77 height 20
type input "Frank"
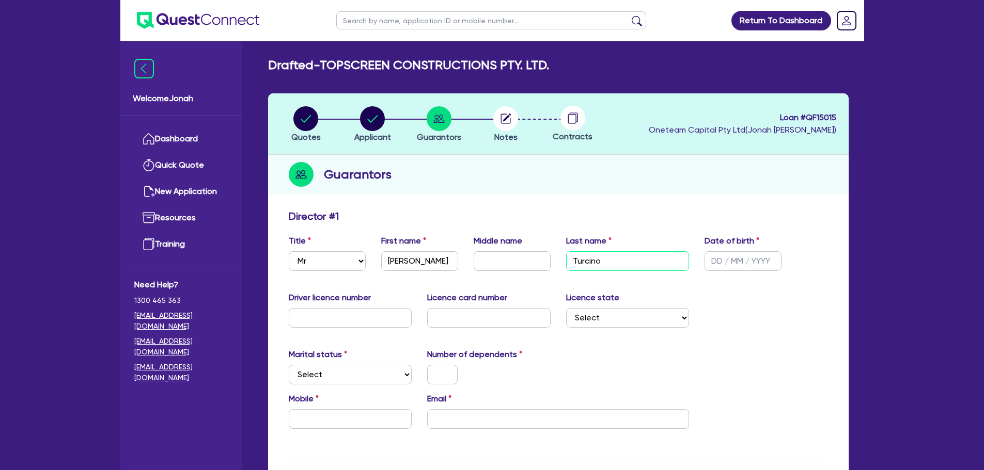
type input "Turcino"
click at [618, 317] on select "Select NSW VIC QLD TAS ACT SA NT WA" at bounding box center [627, 318] width 123 height 20
select select "VIC"
click at [566, 308] on select "Select NSW VIC QLD TAS ACT SA NT WA" at bounding box center [627, 318] width 123 height 20
click at [394, 376] on select "Select Single Married De Facto / Partner" at bounding box center [350, 375] width 123 height 20
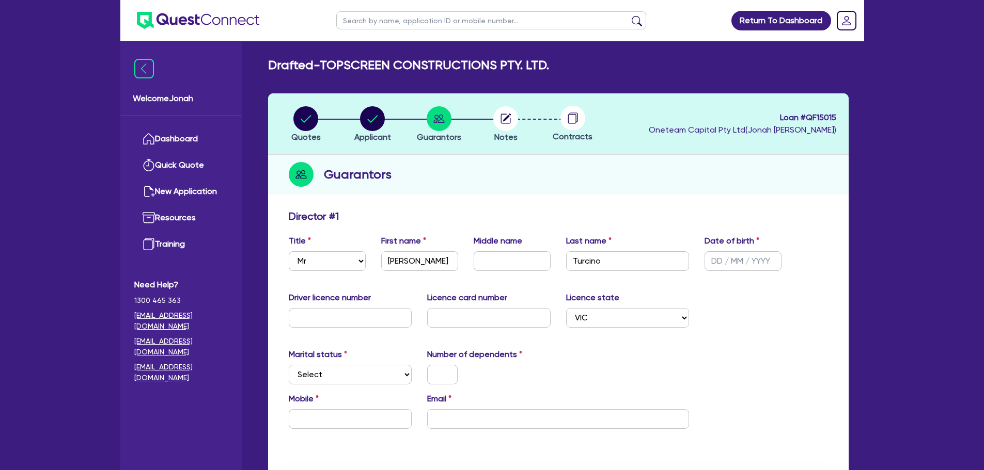
click at [558, 390] on div "Marital status Select Single Married De Facto / Partner Number of dependents" at bounding box center [558, 371] width 555 height 44
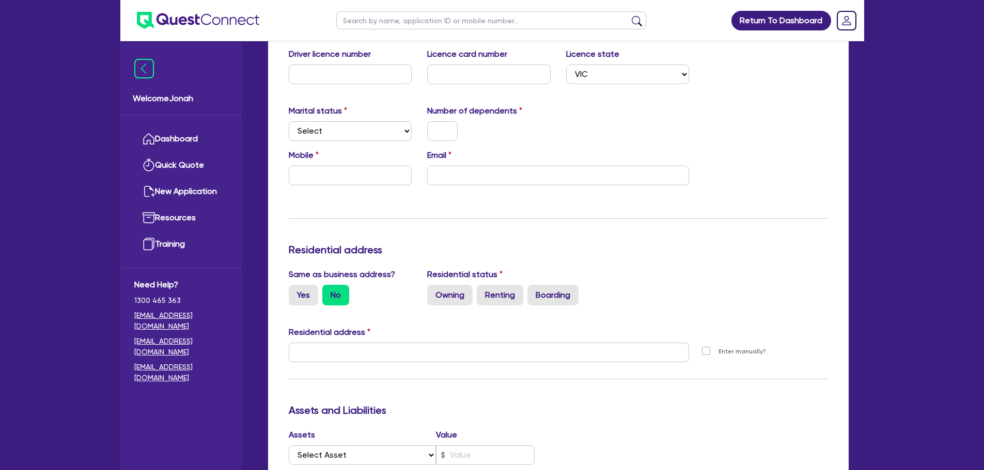
scroll to position [258, 0]
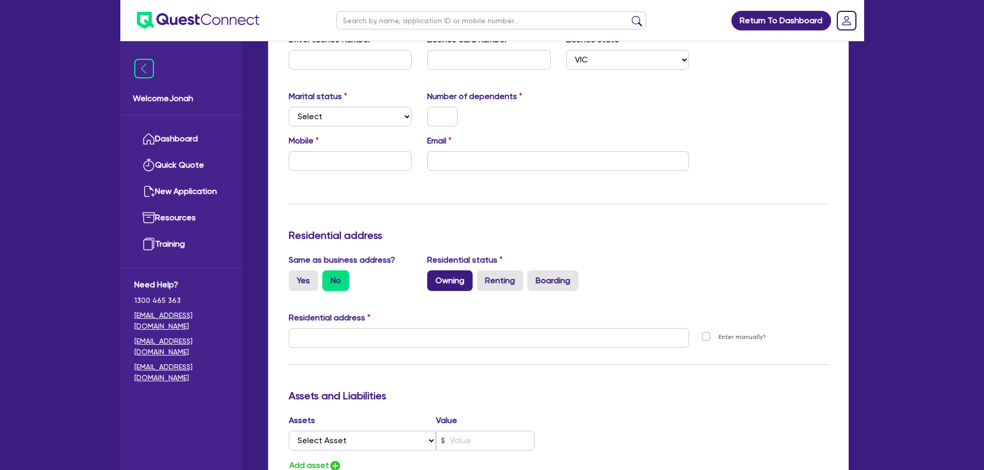
click at [463, 285] on label "Owning" at bounding box center [449, 281] width 45 height 21
click at [434, 277] on input "Owning" at bounding box center [430, 274] width 7 height 7
radio input "true"
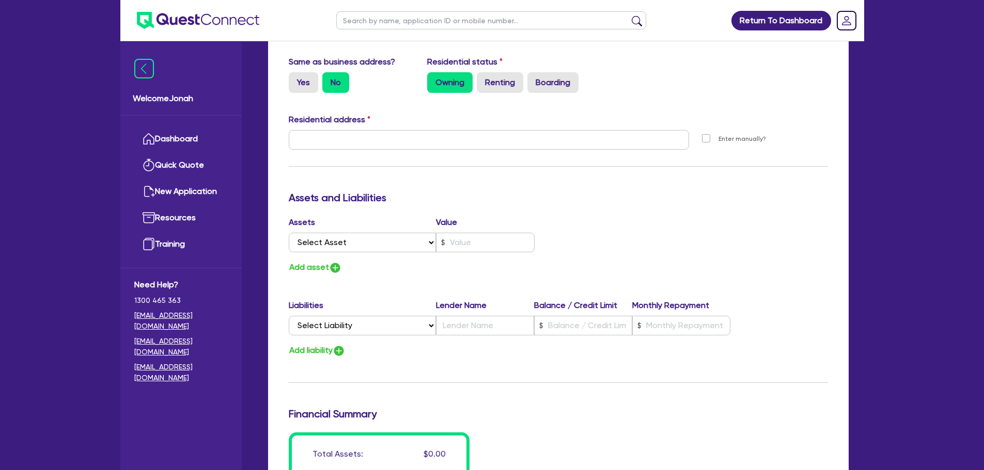
scroll to position [465, 0]
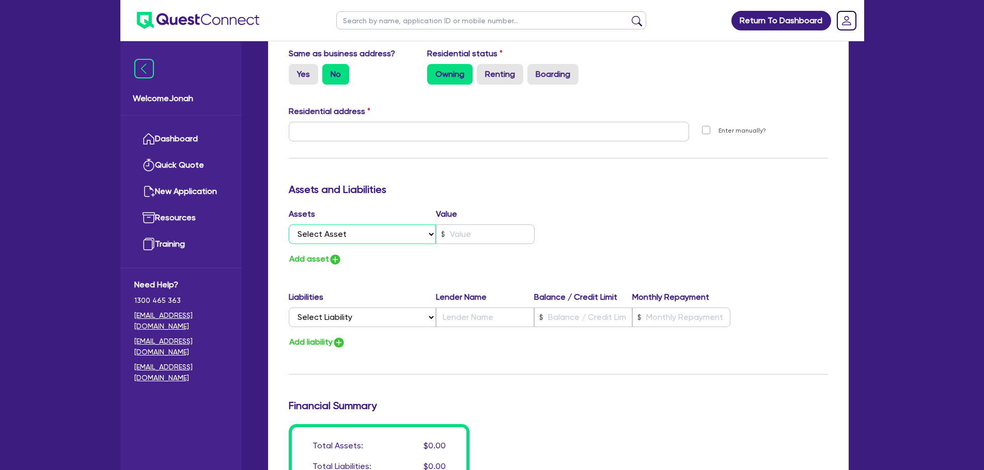
click at [417, 240] on select "Select Asset Cash Property Investment property Vehicle Truck Trailer Equipment …" at bounding box center [363, 235] width 148 height 20
select select "PROPERTY"
click at [289, 225] on select "Select Asset Cash Property Investment property Vehicle Truck Trailer Equipment …" at bounding box center [363, 235] width 148 height 20
click at [410, 312] on select "Select Liability Credit card Mortgage Investment property loan Vehicle loan Tru…" at bounding box center [362, 318] width 147 height 20
select select "MORTGAGE"
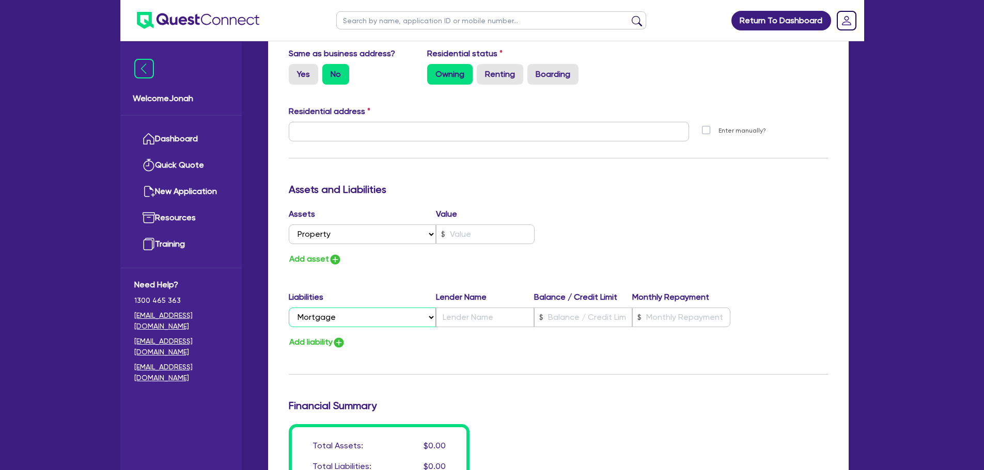
click at [289, 308] on select "Select Liability Credit card Mortgage Investment property loan Vehicle loan Tru…" at bounding box center [362, 318] width 147 height 20
click at [488, 320] on input "text" at bounding box center [485, 318] width 98 height 20
type input "Pepper Money"
type input "420,000"
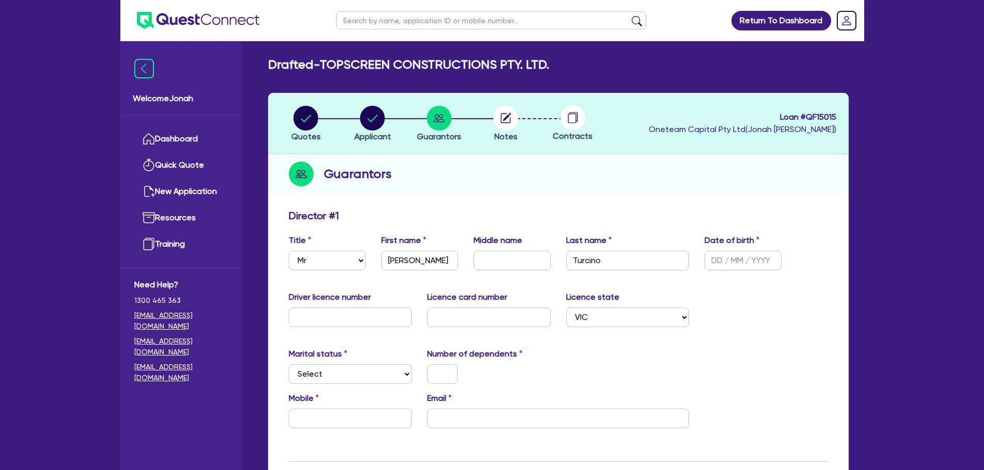
scroll to position [0, 0]
click at [499, 127] on circle "button" at bounding box center [505, 118] width 25 height 25
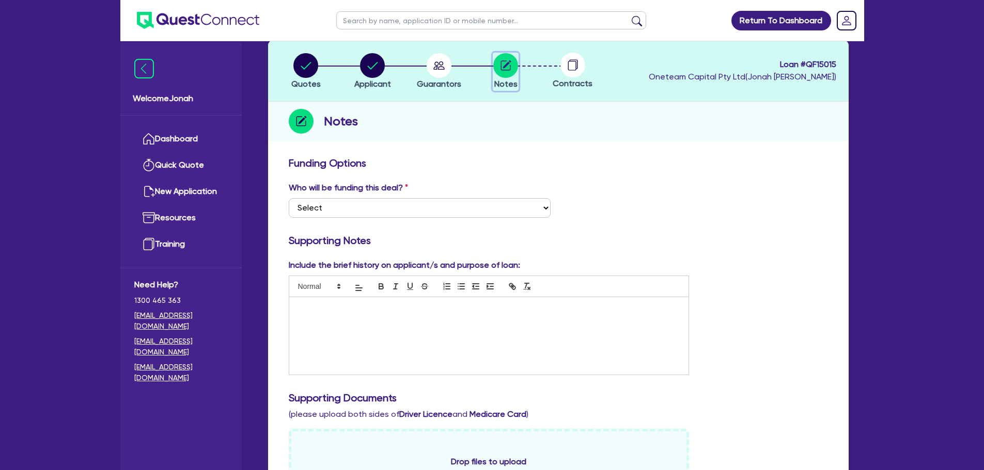
scroll to position [52, 0]
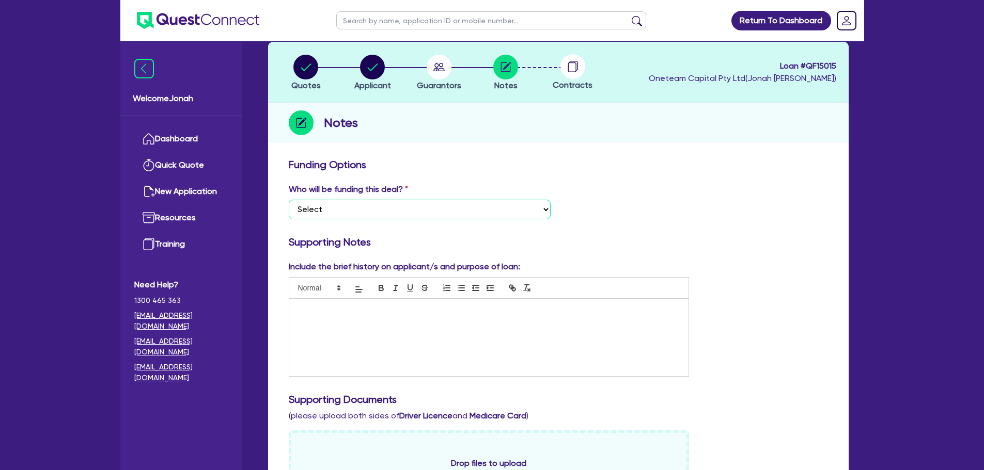
click at [507, 209] on select "Select I want Quest to fund 100% I will fund 100% I will co-fund with Quest Oth…" at bounding box center [420, 210] width 262 height 20
select select "Other"
click at [289, 200] on select "Select I want Quest to fund 100% I will fund 100% I will co-fund with Quest Oth…" at bounding box center [420, 210] width 262 height 20
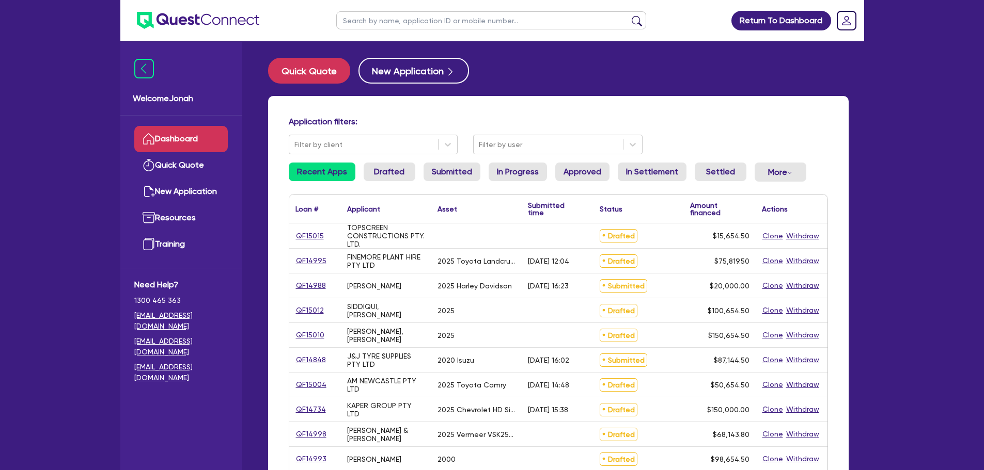
click at [453, 120] on h4 "Application filters:" at bounding box center [558, 122] width 539 height 10
click at [349, 121] on h4 "Application filters:" at bounding box center [558, 122] width 539 height 10
click at [372, 118] on h4 "Application filters:" at bounding box center [558, 122] width 539 height 10
click at [320, 118] on h4 "Application filters:" at bounding box center [558, 122] width 539 height 10
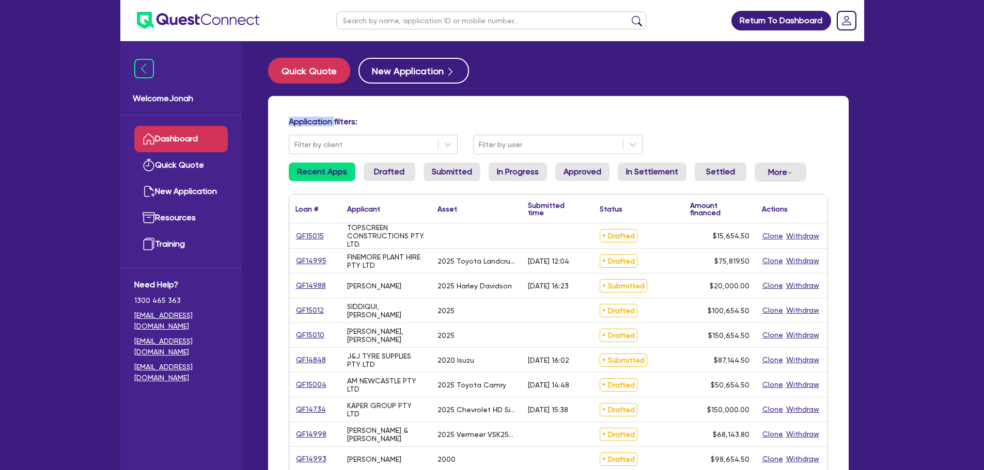
click at [320, 118] on h4 "Application filters:" at bounding box center [558, 122] width 539 height 10
click at [392, 119] on h4 "Application filters:" at bounding box center [558, 122] width 539 height 10
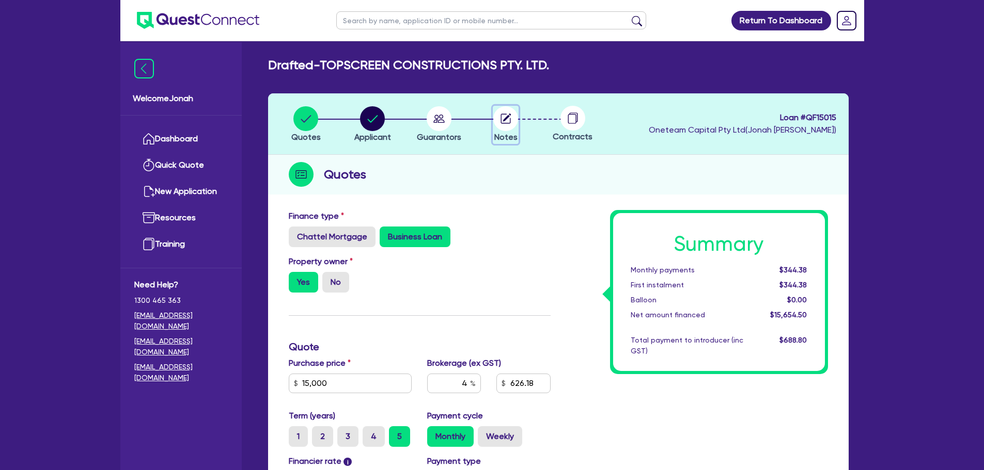
click at [497, 120] on circle "button" at bounding box center [505, 118] width 25 height 25
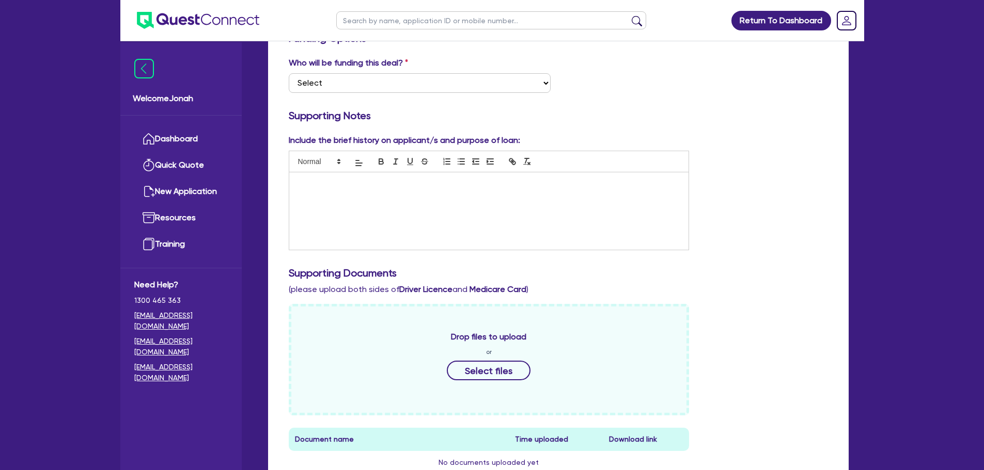
scroll to position [52, 0]
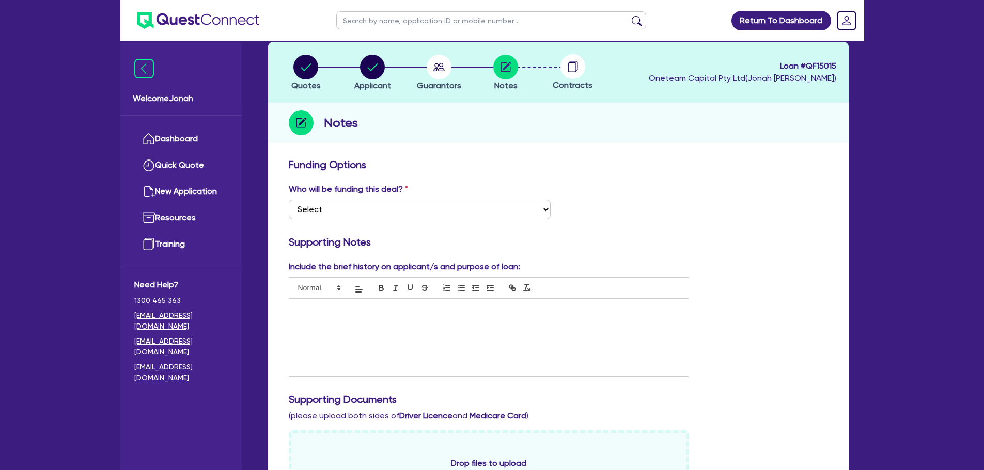
click at [436, 343] on div at bounding box center [489, 337] width 400 height 77
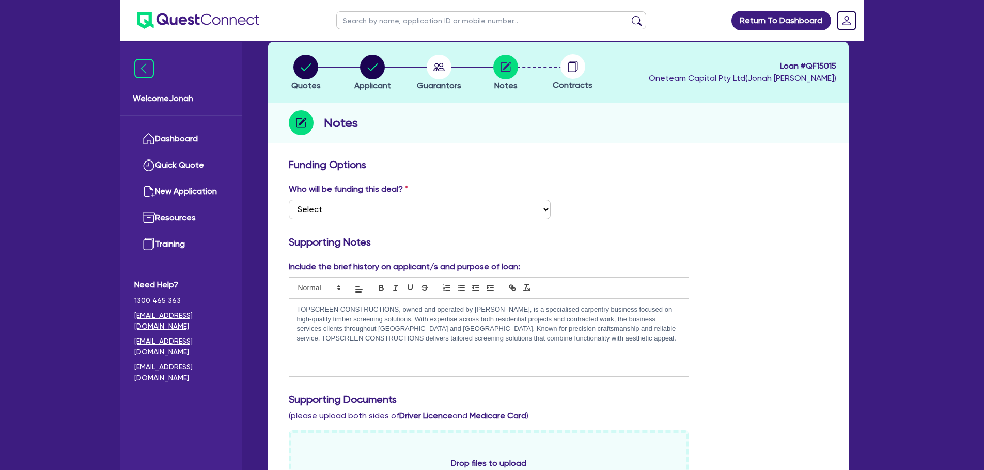
click at [325, 359] on p at bounding box center [489, 357] width 384 height 9
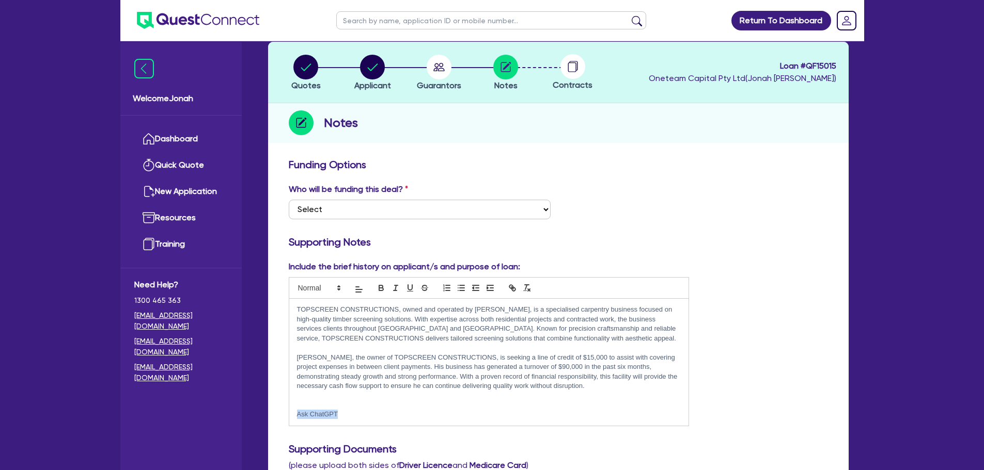
drag, startPoint x: 345, startPoint y: 417, endPoint x: 273, endPoint y: 413, distance: 72.9
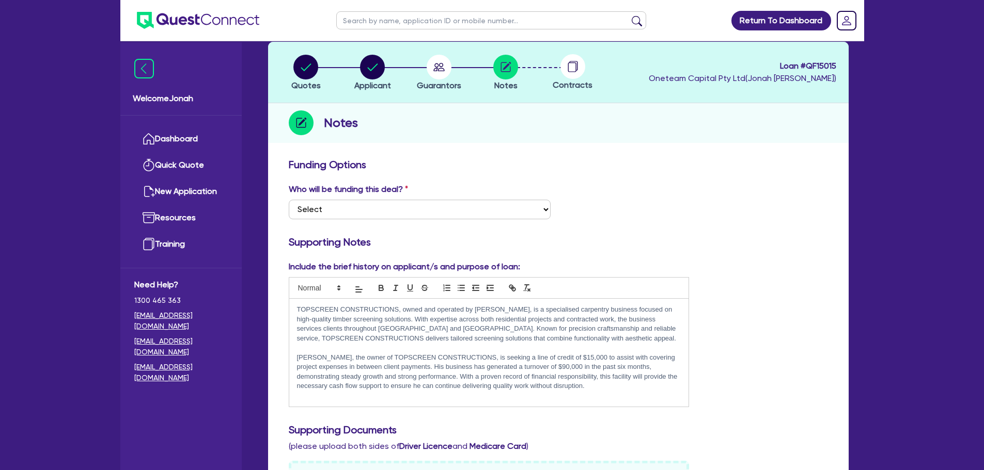
click at [301, 352] on p at bounding box center [489, 347] width 384 height 9
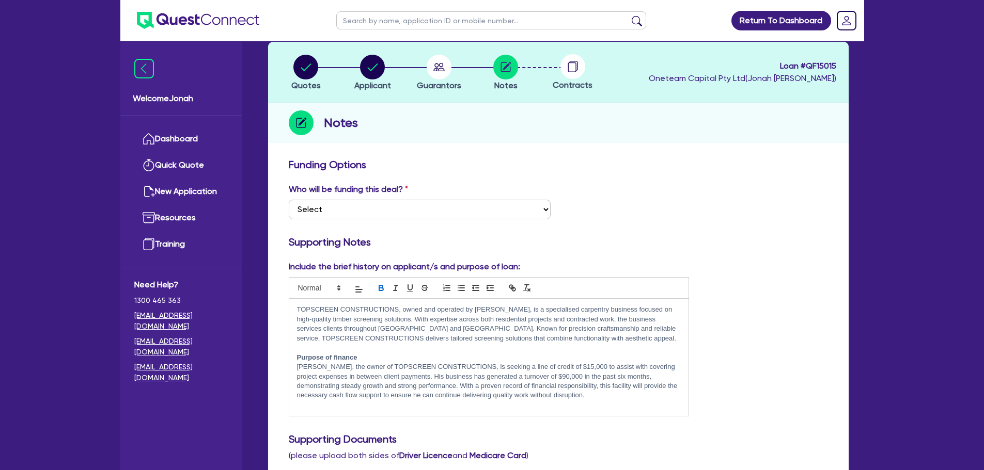
click at [294, 310] on div "TOPSCREEN CONSTRUCTIONS, owned and operated by [PERSON_NAME], is a specialised …" at bounding box center [489, 357] width 400 height 117
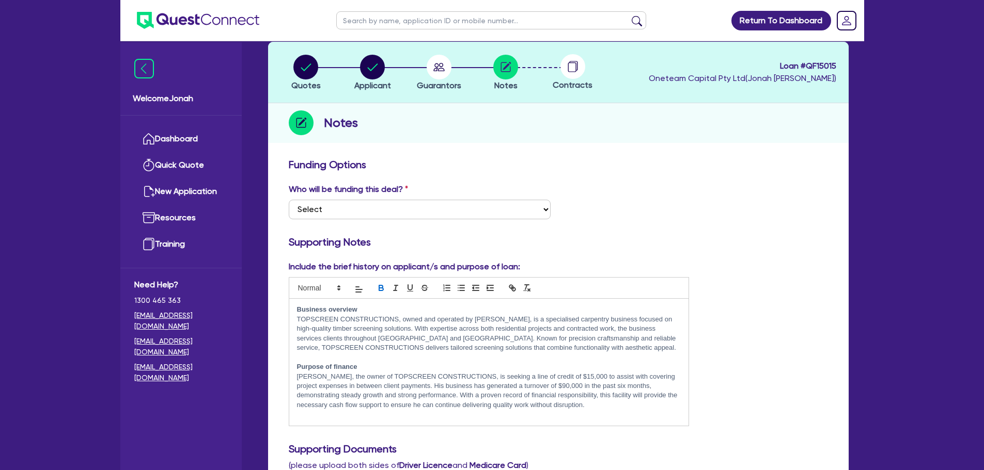
click at [366, 330] on p "TOPSCREEN CONSTRUCTIONS, owned and operated by [PERSON_NAME], is a specialised …" at bounding box center [489, 334] width 384 height 38
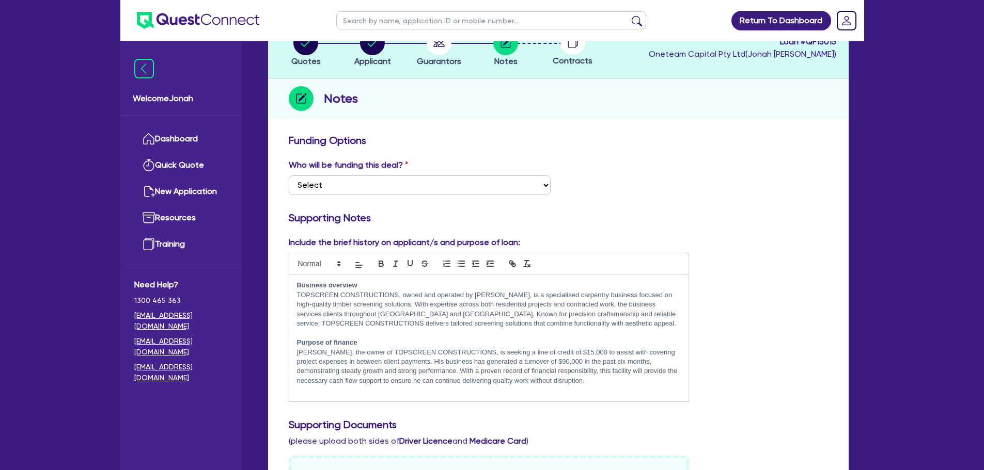
scroll to position [103, 0]
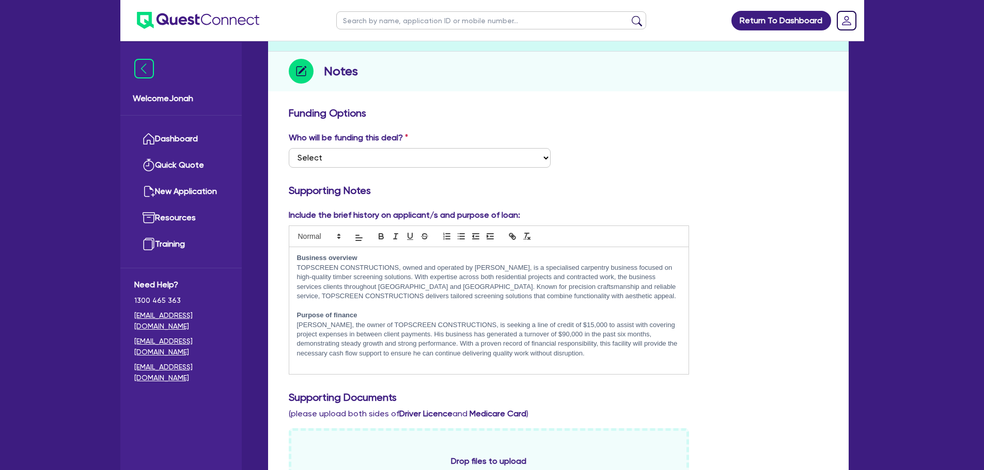
click at [477, 368] on p at bounding box center [489, 362] width 384 height 9
drag, startPoint x: 398, startPoint y: 266, endPoint x: 303, endPoint y: 269, distance: 95.6
click at [303, 269] on p "TOPSCREEN CONSTRUCTIONS, owned and operated by [PERSON_NAME], is a specialised …" at bounding box center [489, 282] width 384 height 38
drag, startPoint x: 456, startPoint y: 324, endPoint x: 321, endPoint y: 327, distance: 135.8
click at [321, 327] on p "[PERSON_NAME], the owner of TOPSCREEN CONSTRUCTIONS, is seeking a line of credi…" at bounding box center [489, 340] width 384 height 38
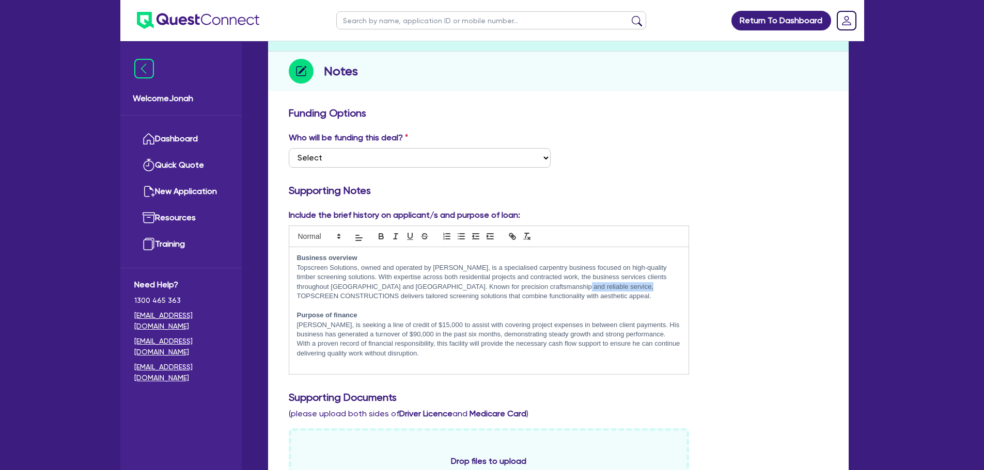
drag, startPoint x: 617, startPoint y: 288, endPoint x: 522, endPoint y: 289, distance: 94.5
click at [522, 289] on p "Topscreen Solutions, owned and operated by [PERSON_NAME], is a specialised carp…" at bounding box center [489, 282] width 384 height 38
click at [549, 284] on p "Topscreen Solutions, owned and operated by [PERSON_NAME], is a specialised carp…" at bounding box center [489, 282] width 384 height 38
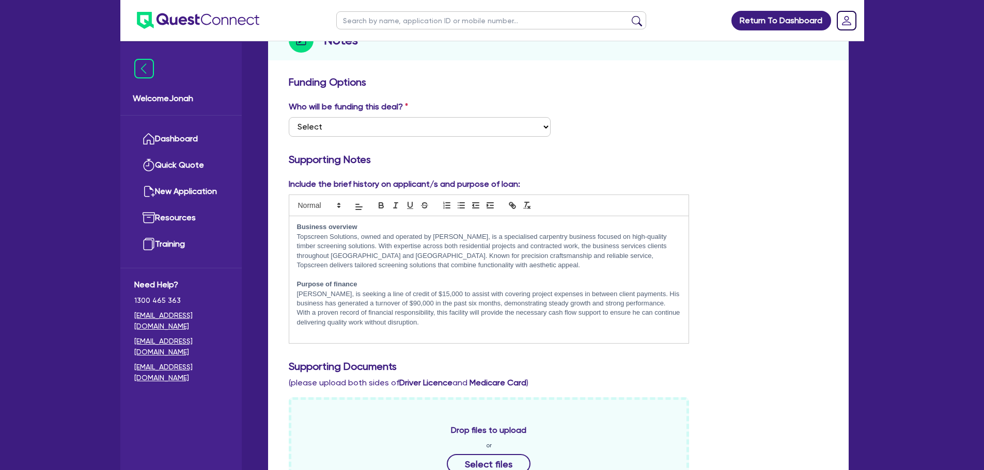
scroll to position [155, 0]
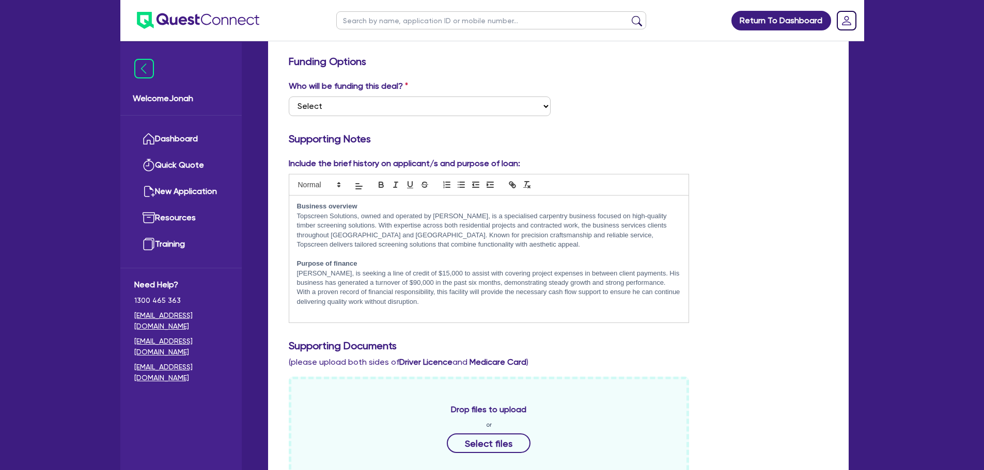
click at [457, 247] on p "Topscreen Solutions, owned and operated by [PERSON_NAME], is a specialised carp…" at bounding box center [489, 231] width 384 height 38
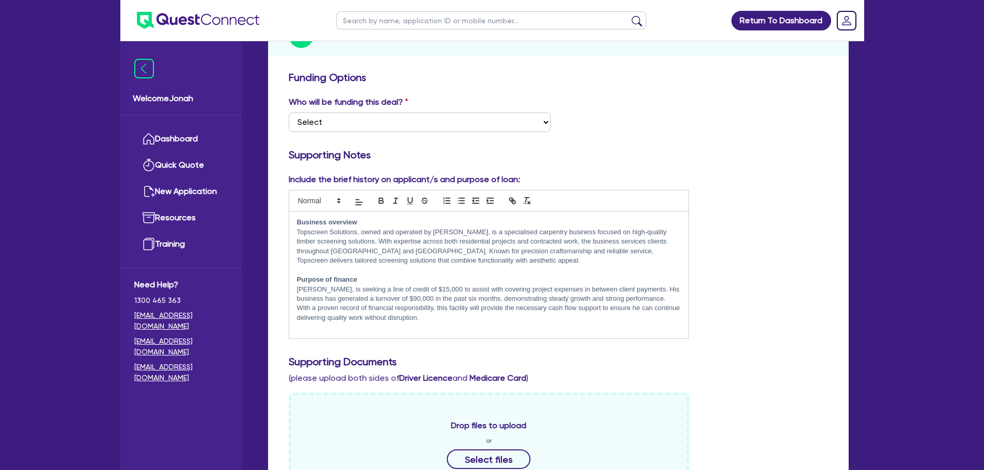
scroll to position [0, 0]
